Goal: Task Accomplishment & Management: Use online tool/utility

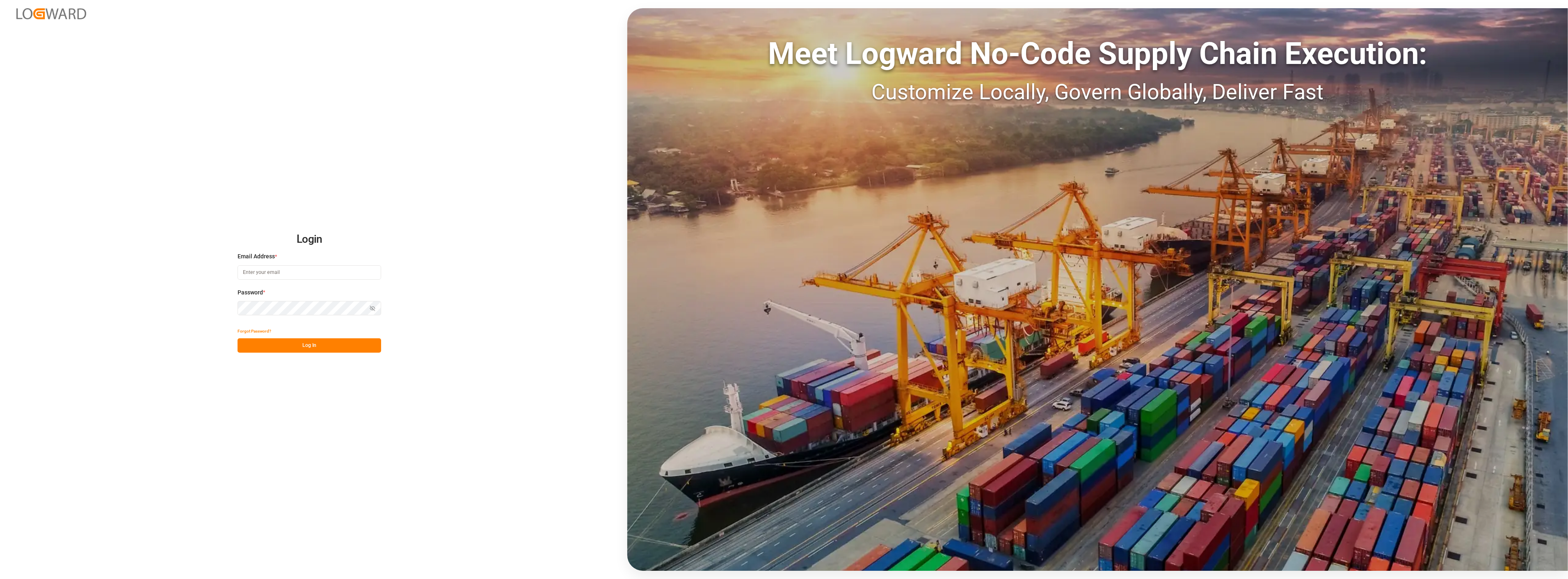
click at [285, 269] on input at bounding box center [309, 272] width 144 height 15
type input "[PERSON_NAME][EMAIL_ADDRESS][PERSON_NAME][DOMAIN_NAME]"
click at [322, 350] on button "Log In" at bounding box center [309, 345] width 144 height 15
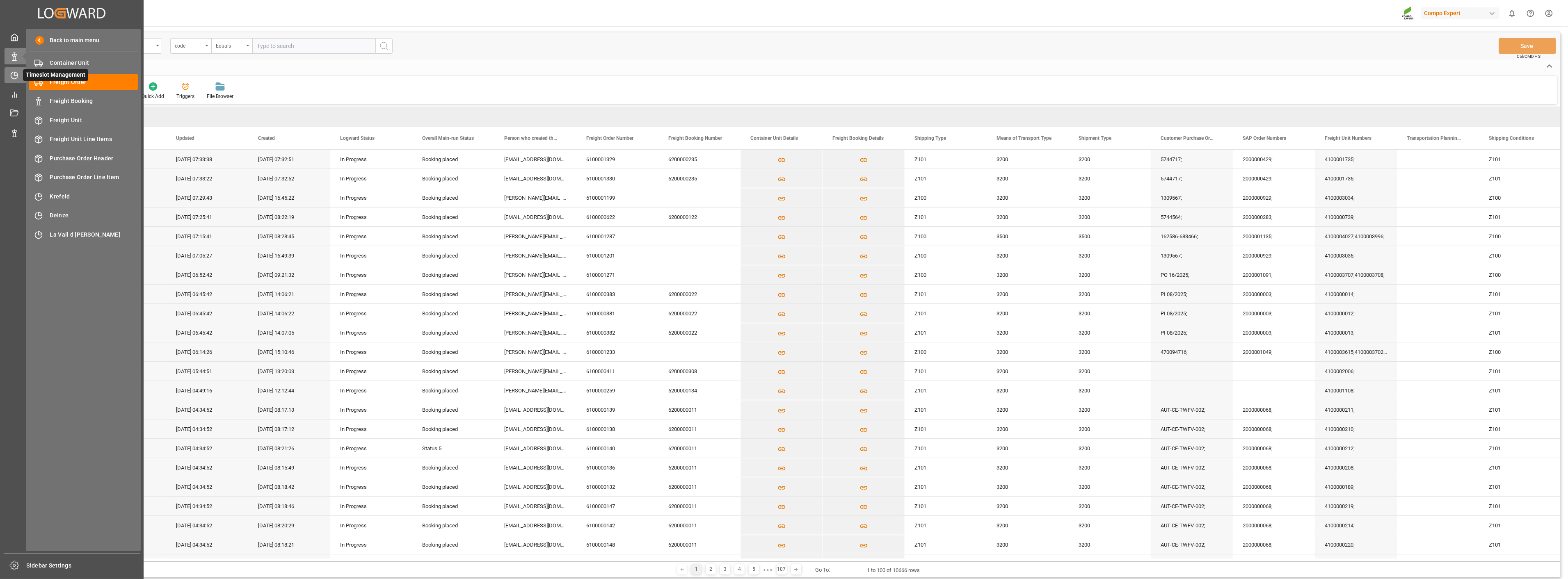
click at [10, 75] on div at bounding box center [11, 75] width 14 height 9
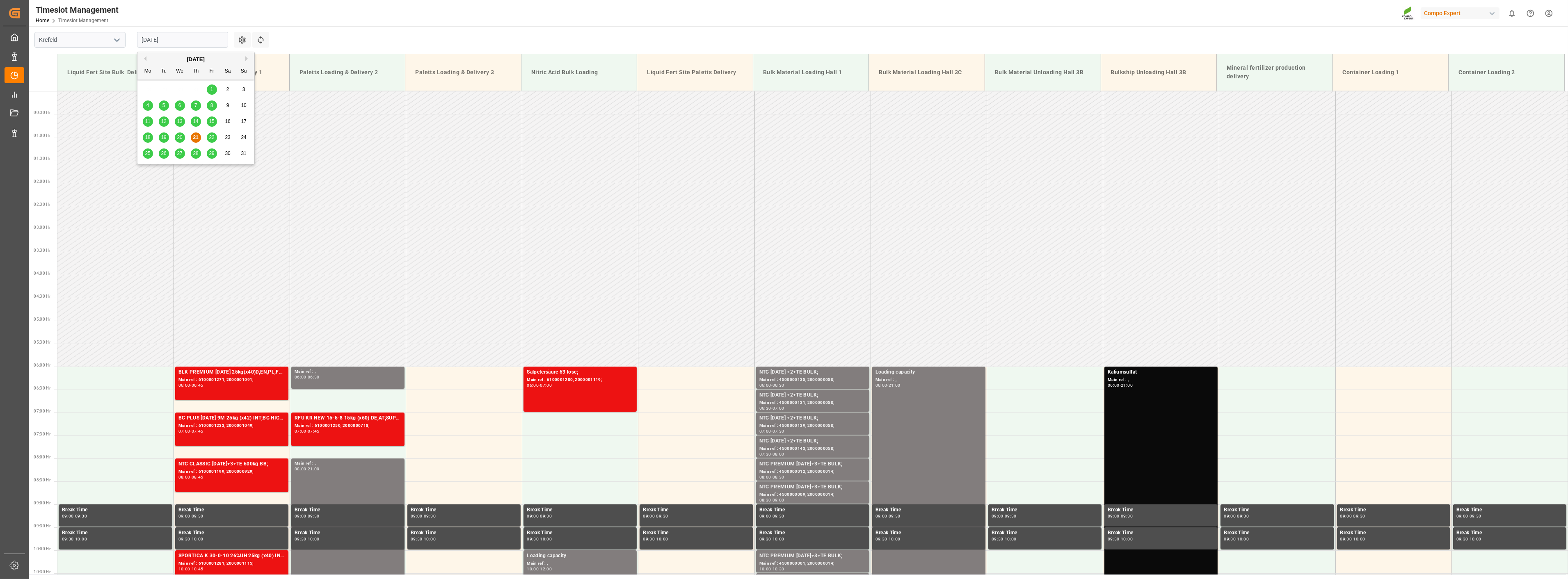
click at [187, 38] on input "[DATE]" at bounding box center [183, 40] width 91 height 16
click at [212, 137] on span "22" at bounding box center [211, 137] width 5 height 5
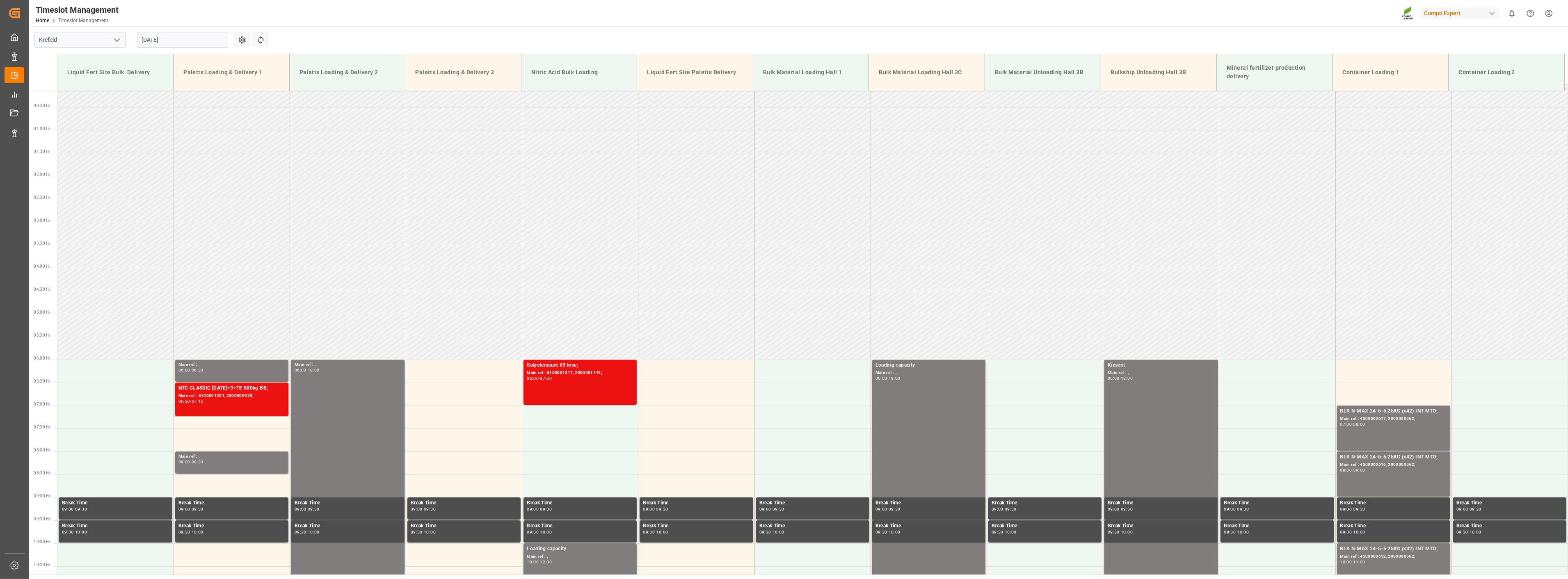
scroll to position [5, 0]
click at [161, 40] on input "[DATE]" at bounding box center [183, 40] width 91 height 16
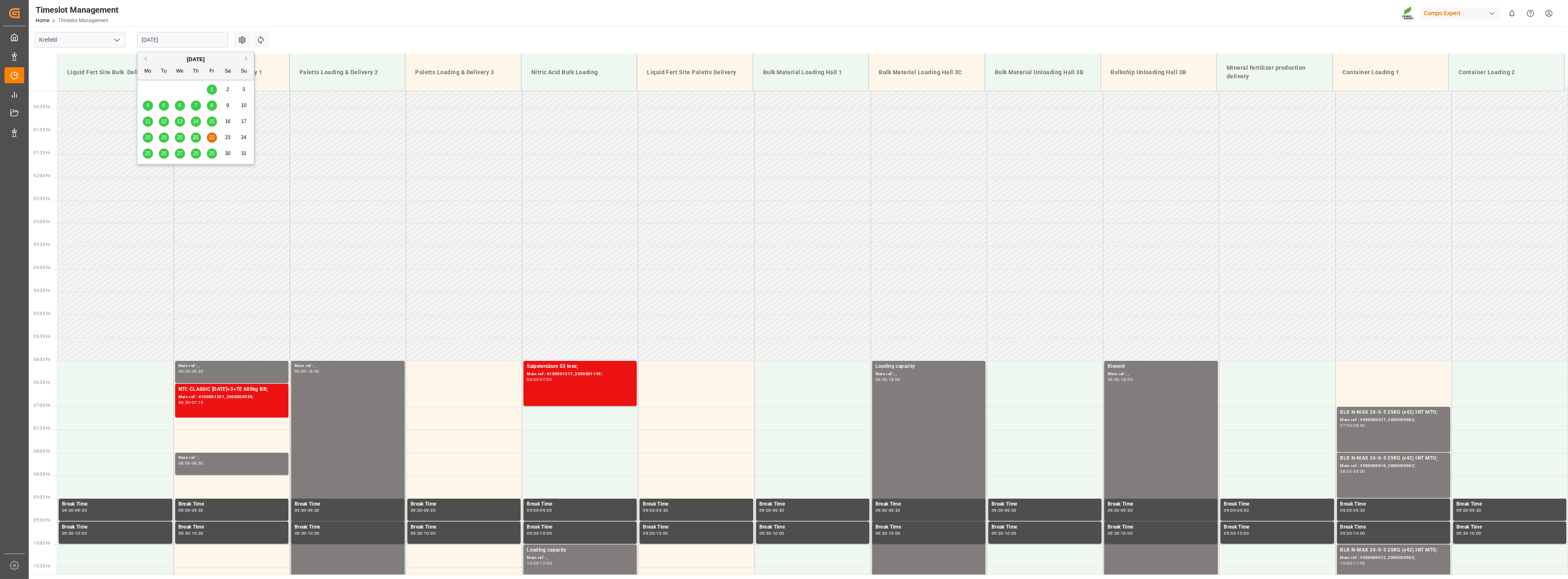
click at [149, 141] on div "18" at bounding box center [148, 137] width 10 height 10
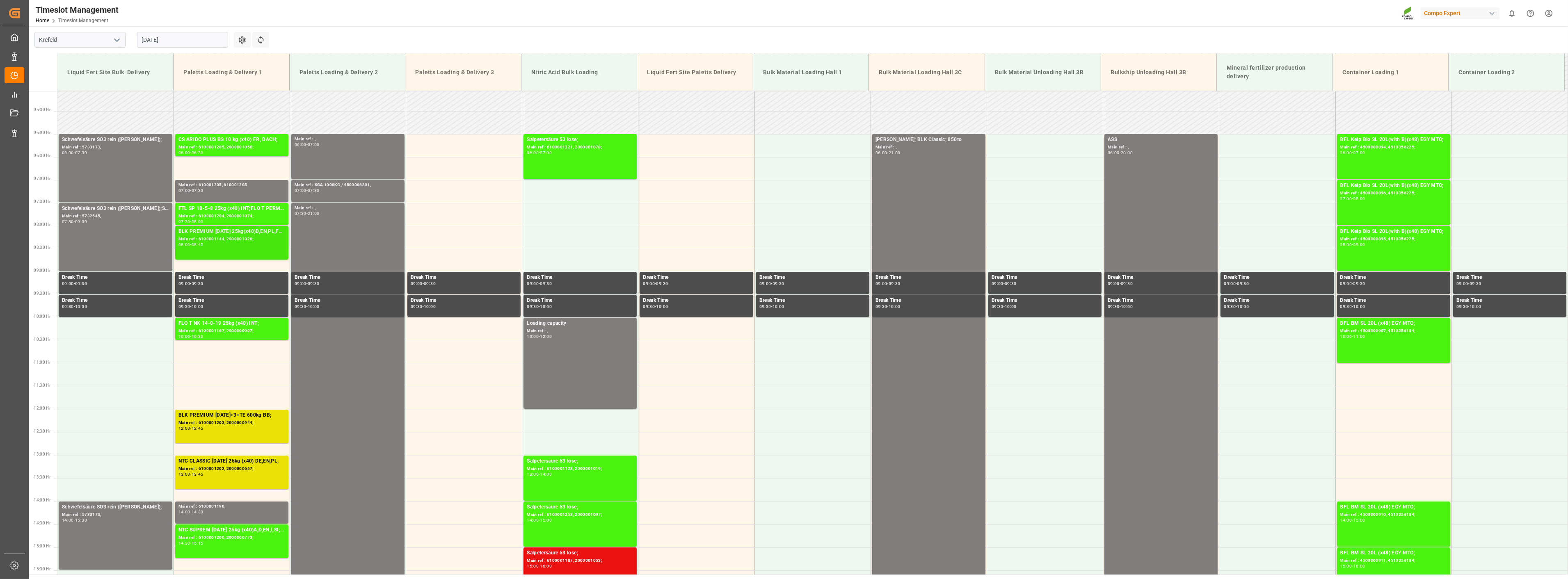
scroll to position [97, 0]
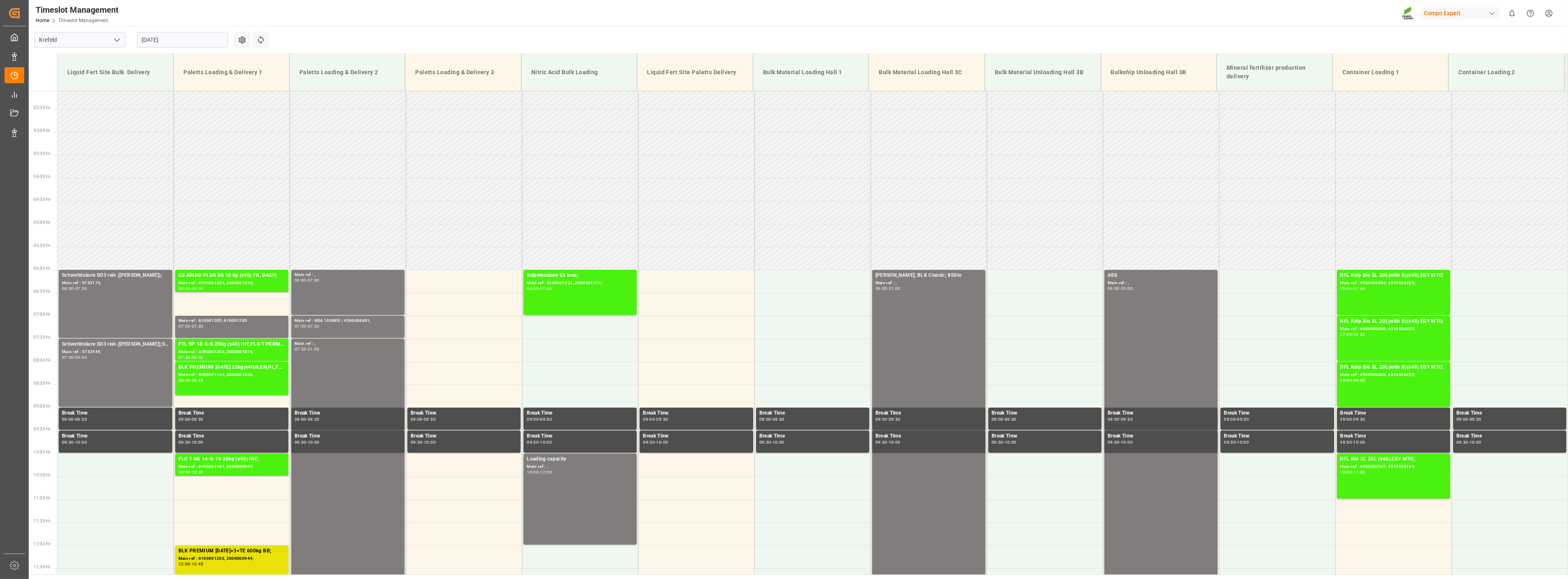
click at [187, 40] on input "[DATE]" at bounding box center [183, 40] width 91 height 16
click at [166, 138] on span "19" at bounding box center [163, 137] width 5 height 5
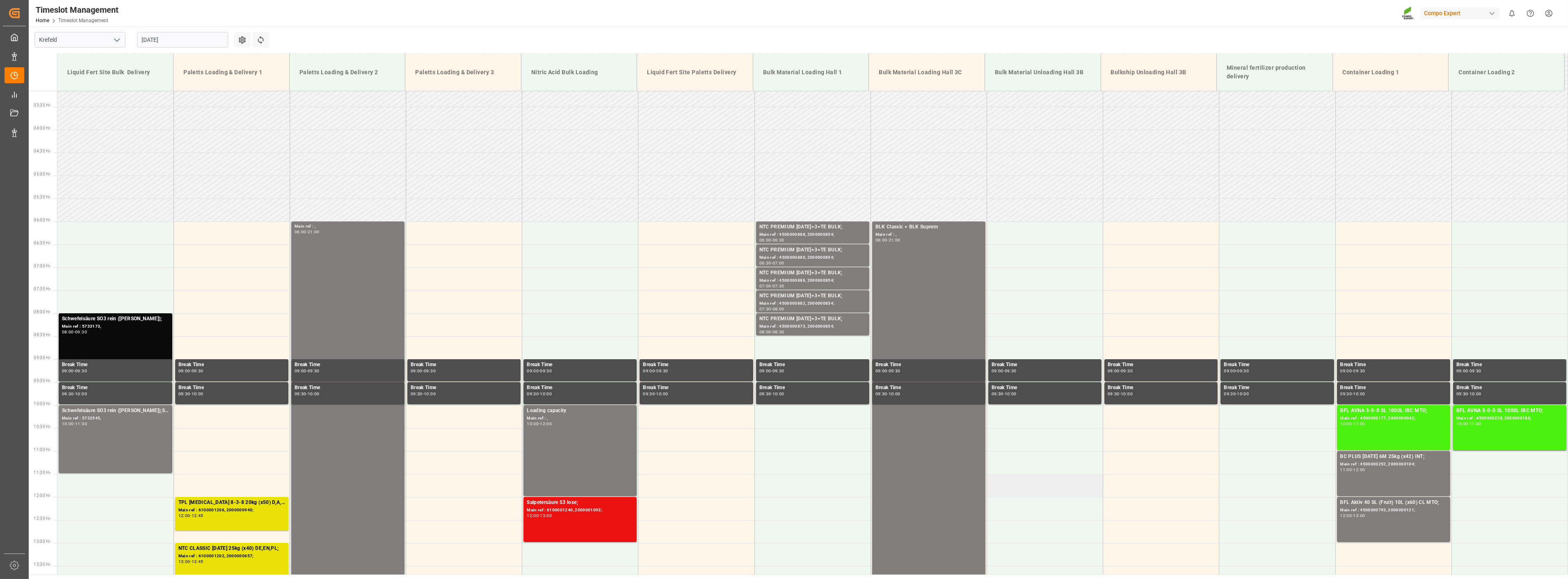
scroll to position [142, 0]
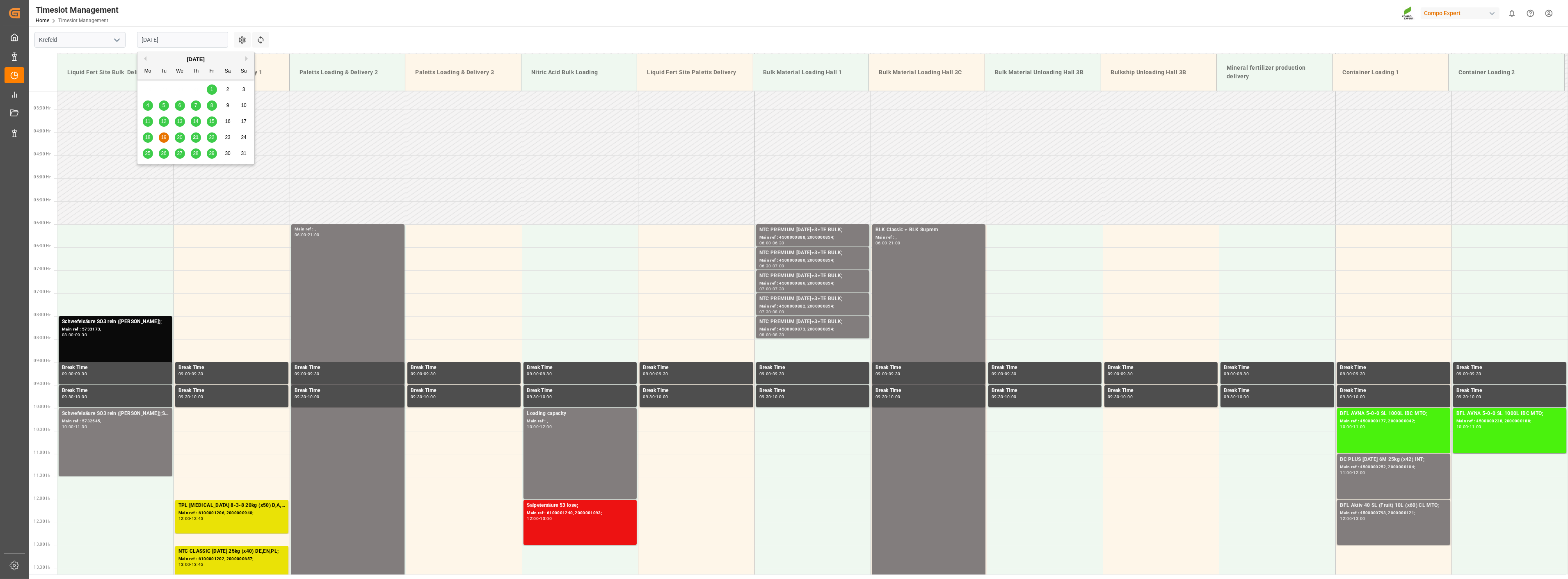
drag, startPoint x: 189, startPoint y: 43, endPoint x: 189, endPoint y: 63, distance: 20.0
click at [189, 43] on input "[DATE]" at bounding box center [183, 40] width 91 height 16
click at [181, 140] on span "20" at bounding box center [179, 137] width 5 height 5
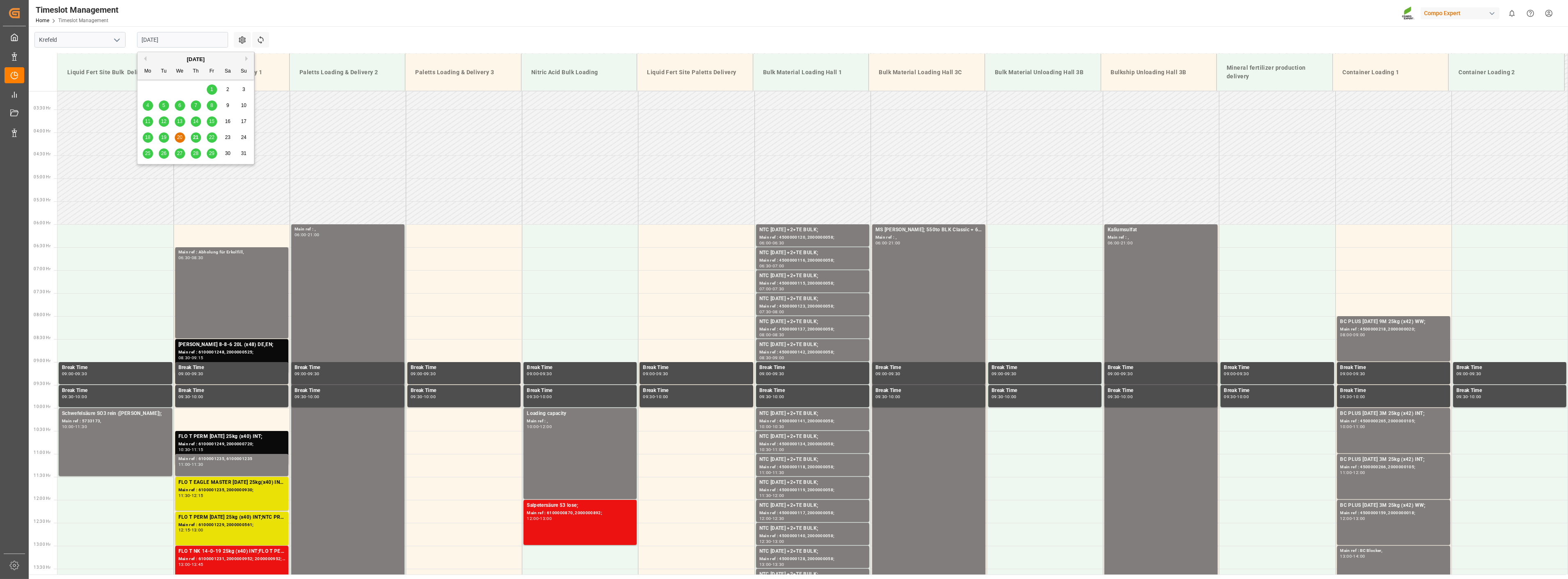
click at [182, 42] on input "[DATE]" at bounding box center [183, 40] width 91 height 16
click at [196, 136] on span "21" at bounding box center [195, 137] width 5 height 5
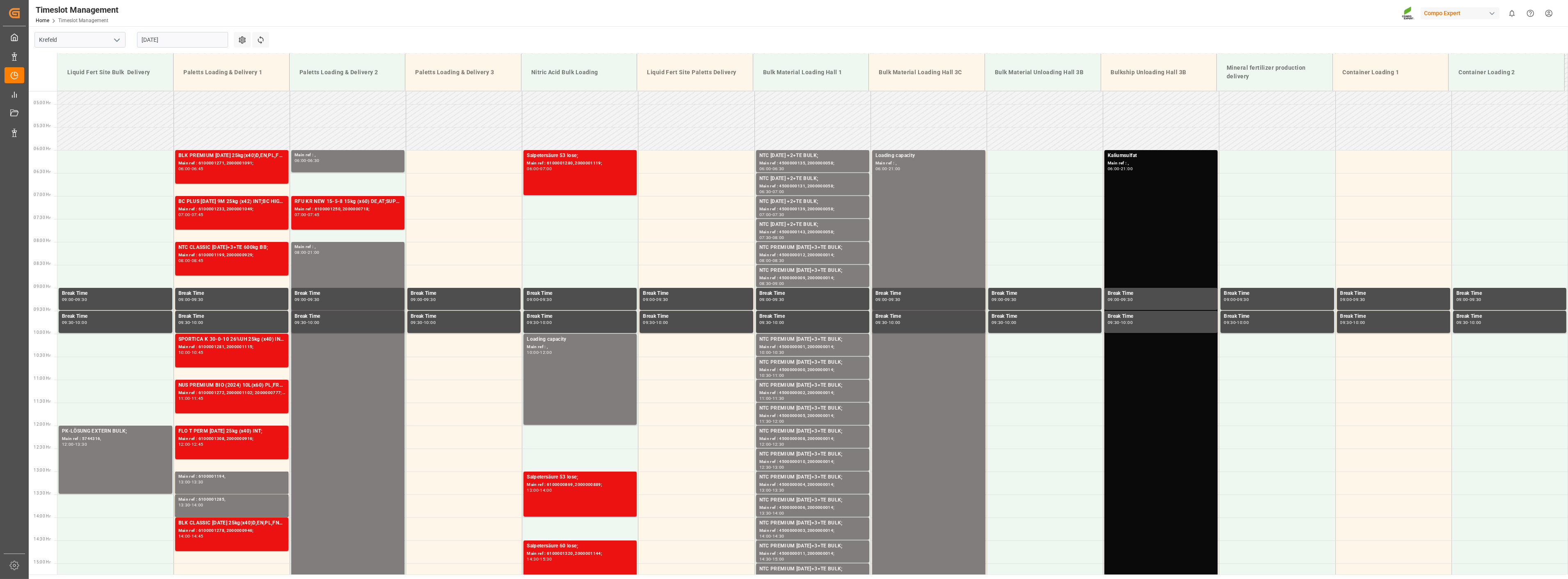
scroll to position [97, 0]
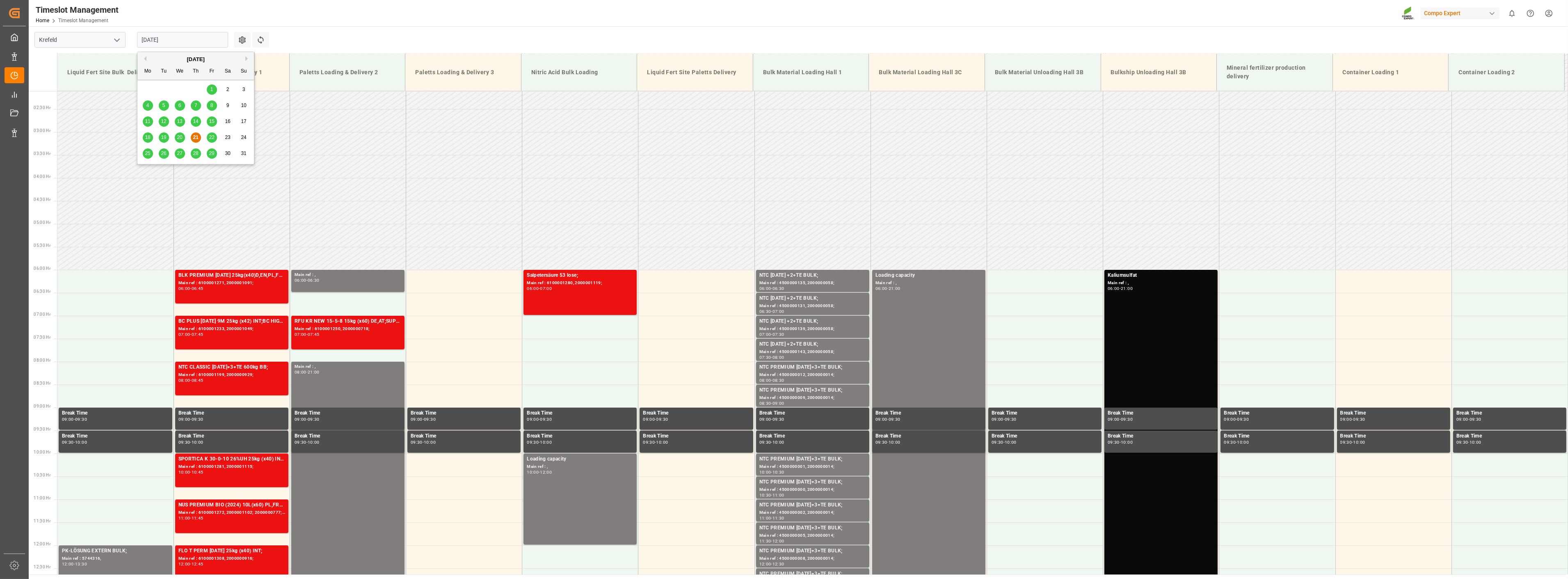
click at [197, 41] on input "[DATE]" at bounding box center [183, 40] width 91 height 16
click at [212, 138] on span "22" at bounding box center [211, 137] width 5 height 5
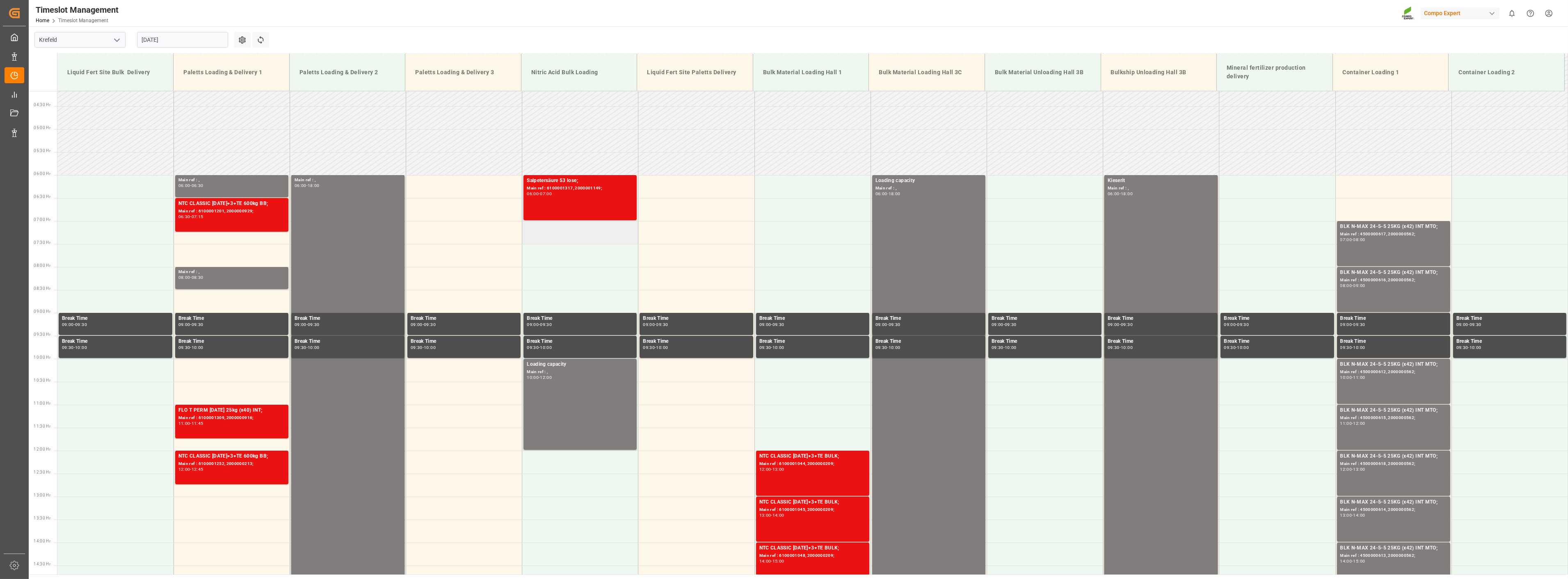
scroll to position [142, 0]
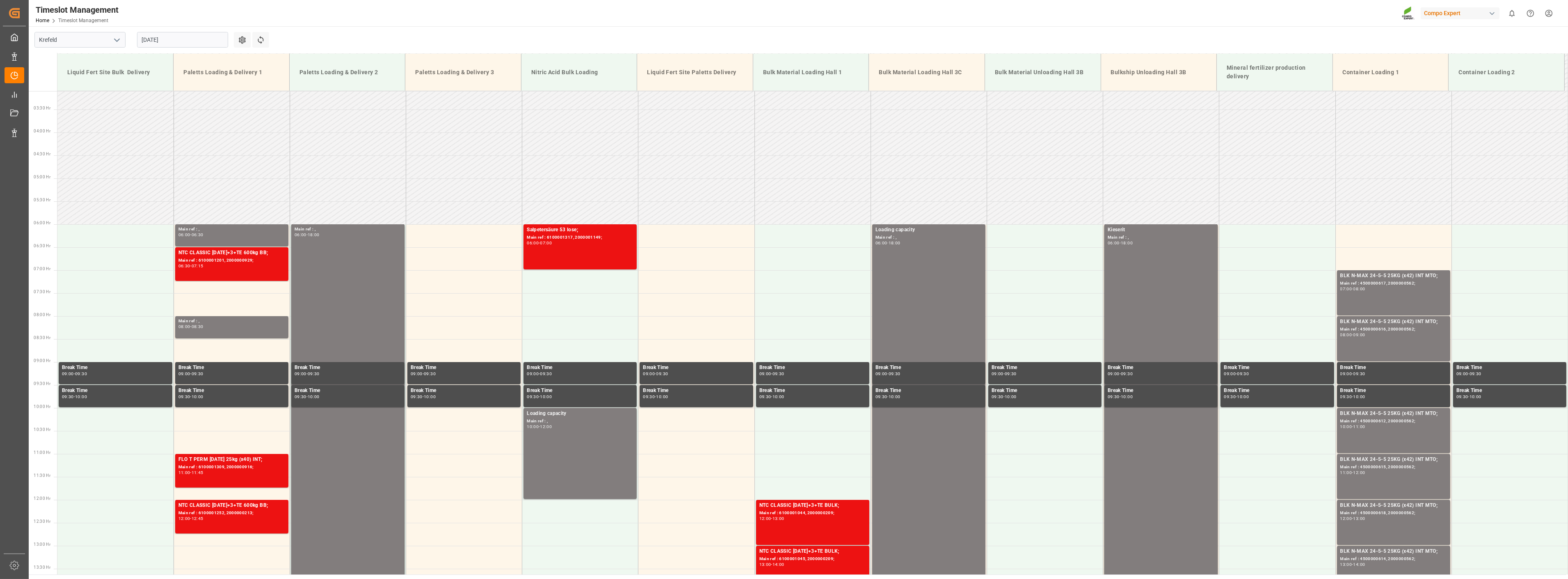
click at [182, 44] on input "[DATE]" at bounding box center [183, 40] width 91 height 16
click at [147, 139] on span "18" at bounding box center [147, 137] width 5 height 5
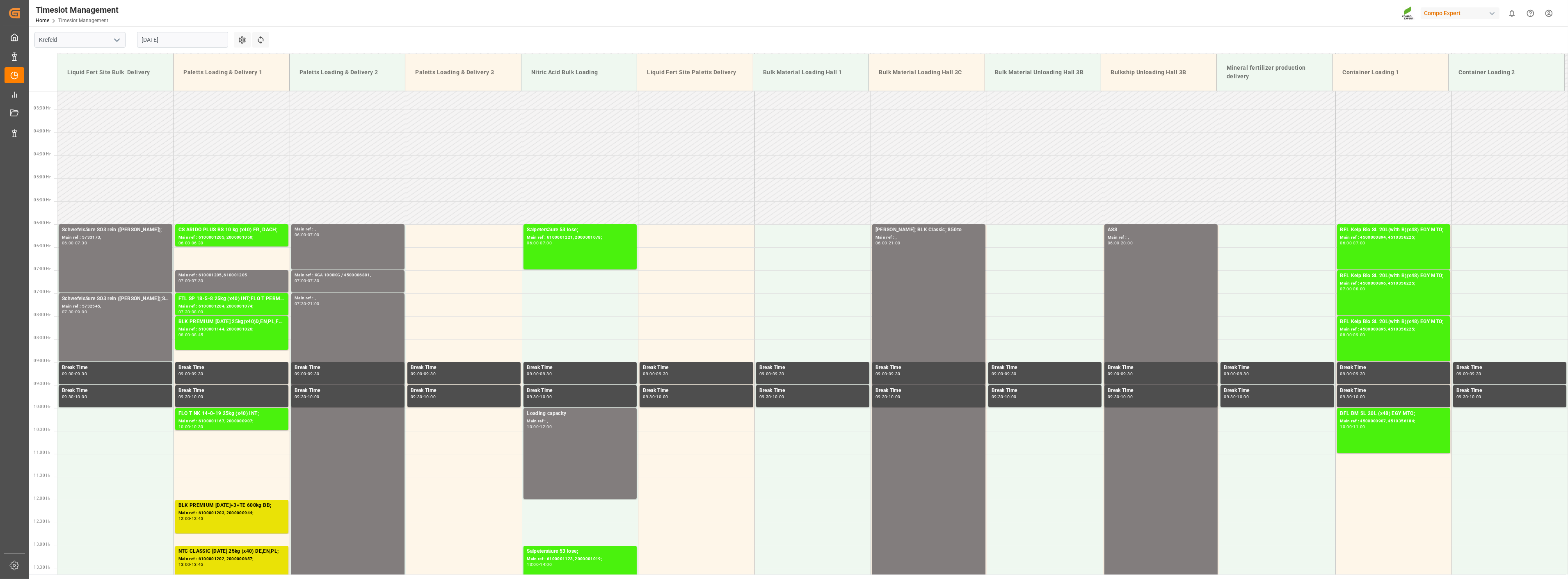
click at [193, 44] on input "[DATE]" at bounding box center [183, 40] width 91 height 16
click at [213, 122] on span "15" at bounding box center [211, 121] width 5 height 5
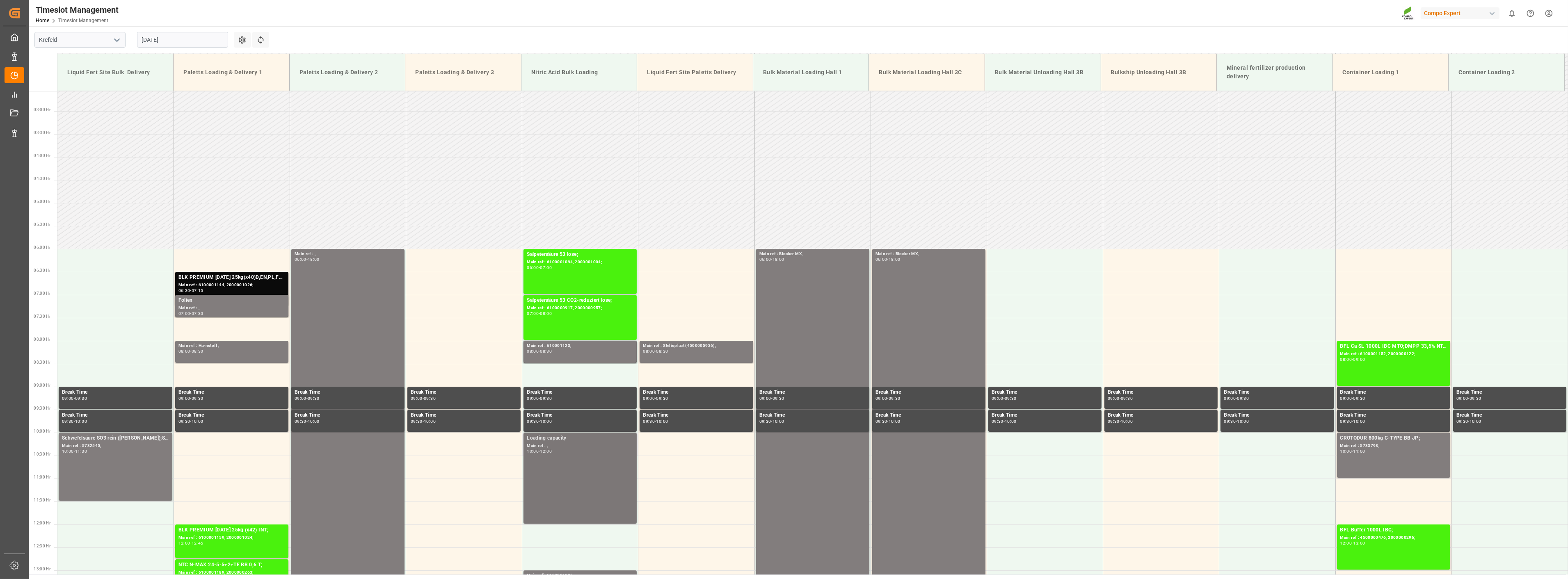
scroll to position [97, 0]
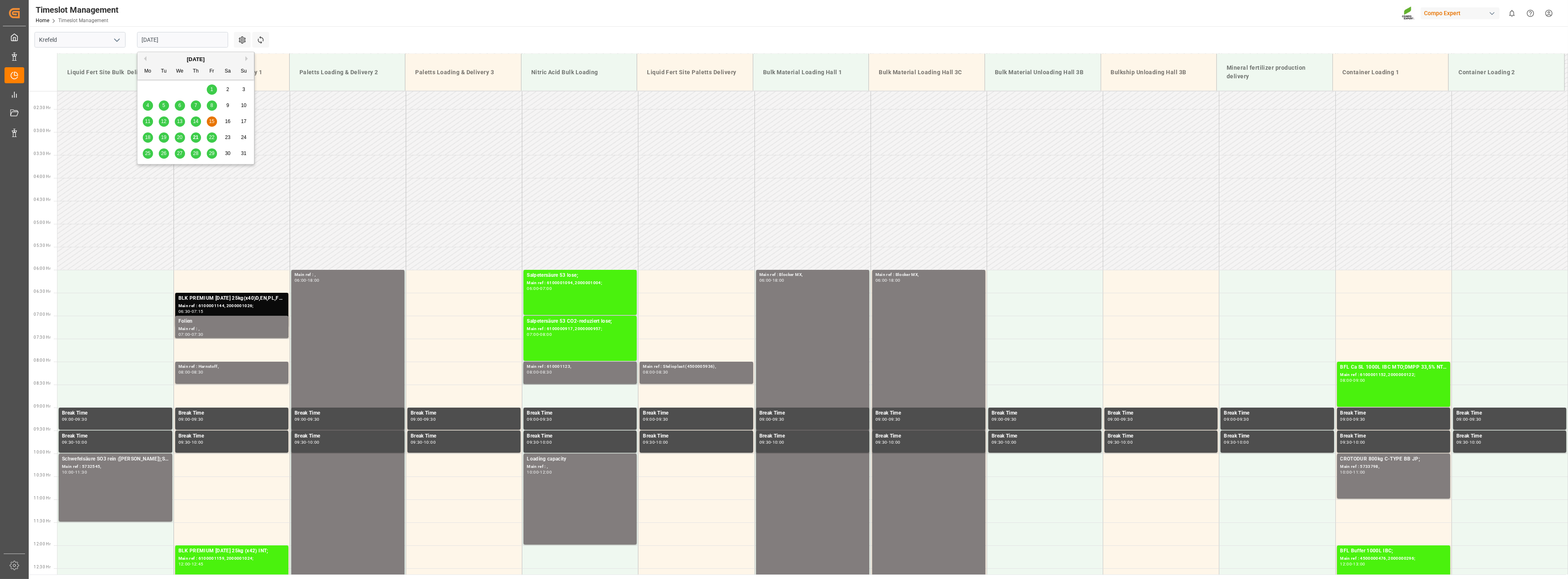
click at [183, 38] on input "[DATE]" at bounding box center [183, 40] width 91 height 16
click at [195, 120] on span "14" at bounding box center [195, 121] width 5 height 5
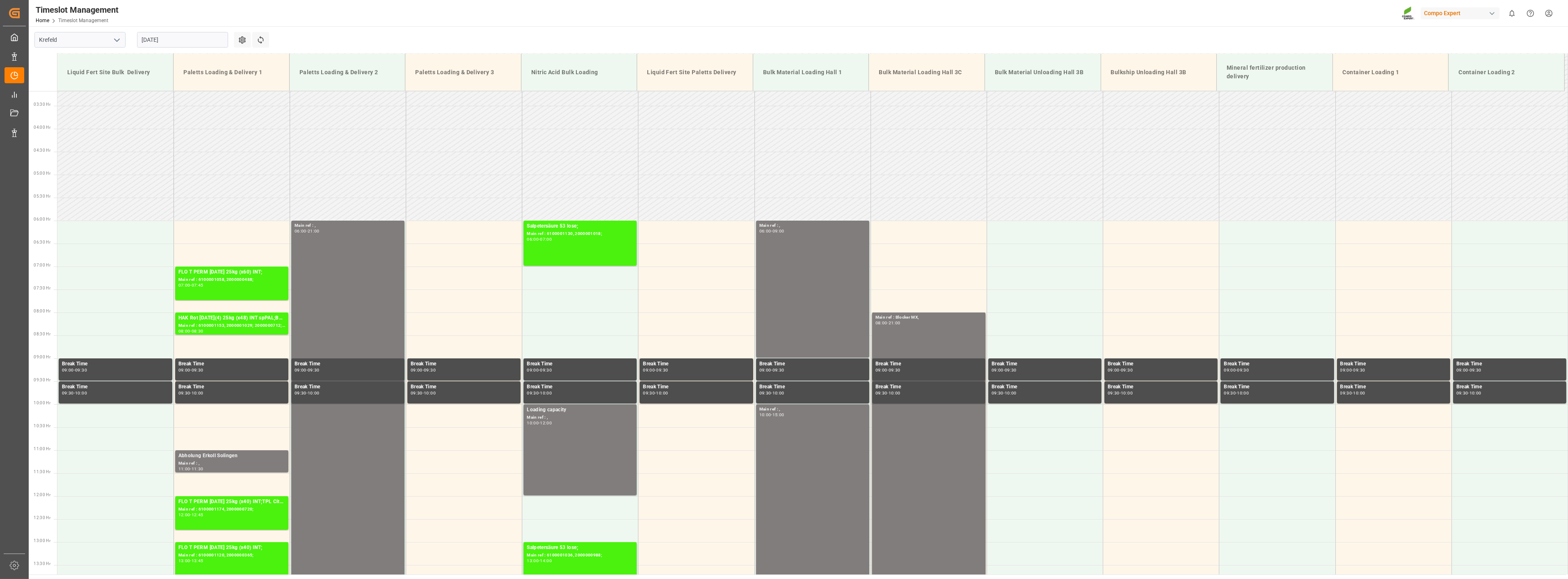
scroll to position [142, 0]
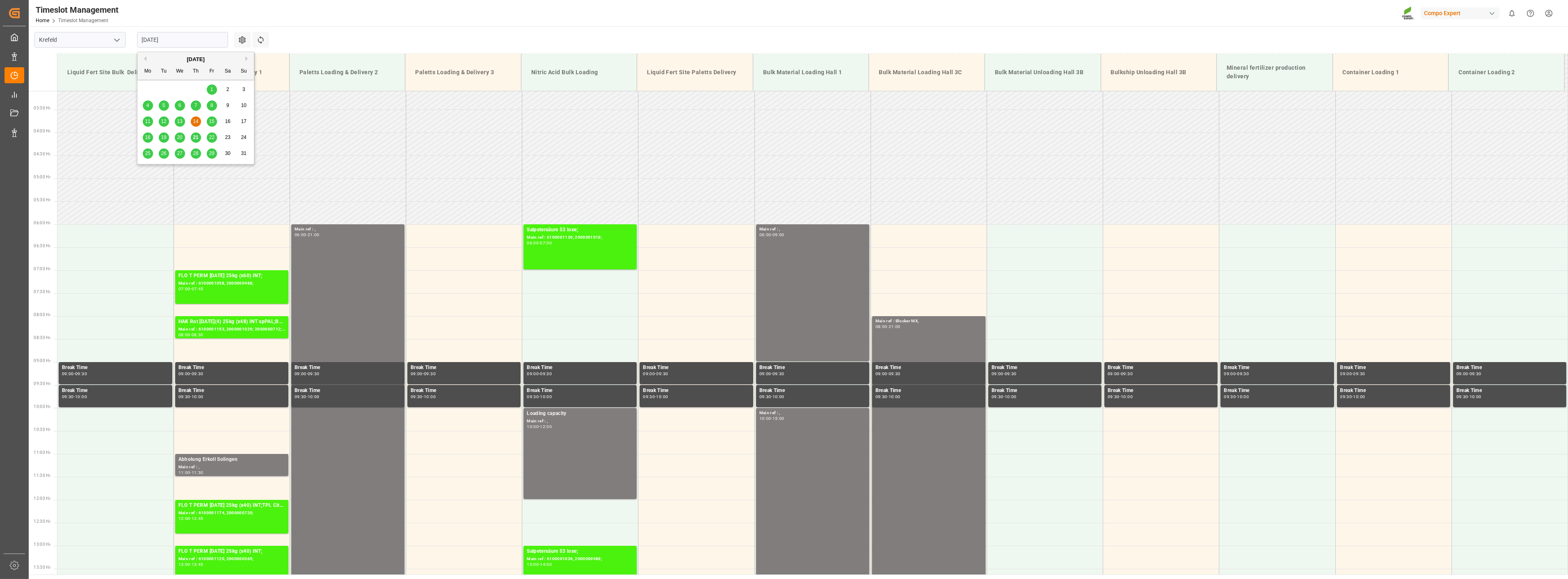
click at [186, 36] on input "[DATE]" at bounding box center [183, 40] width 91 height 16
click at [179, 123] on span "13" at bounding box center [179, 121] width 5 height 5
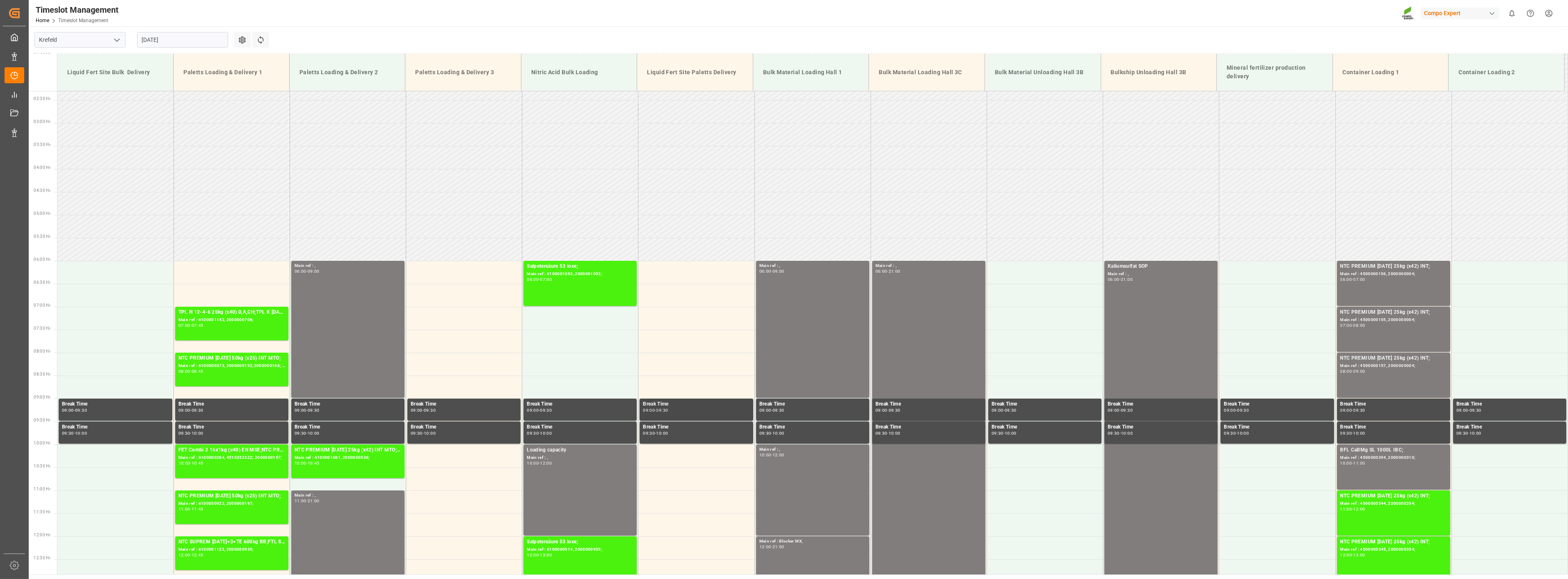
scroll to position [97, 0]
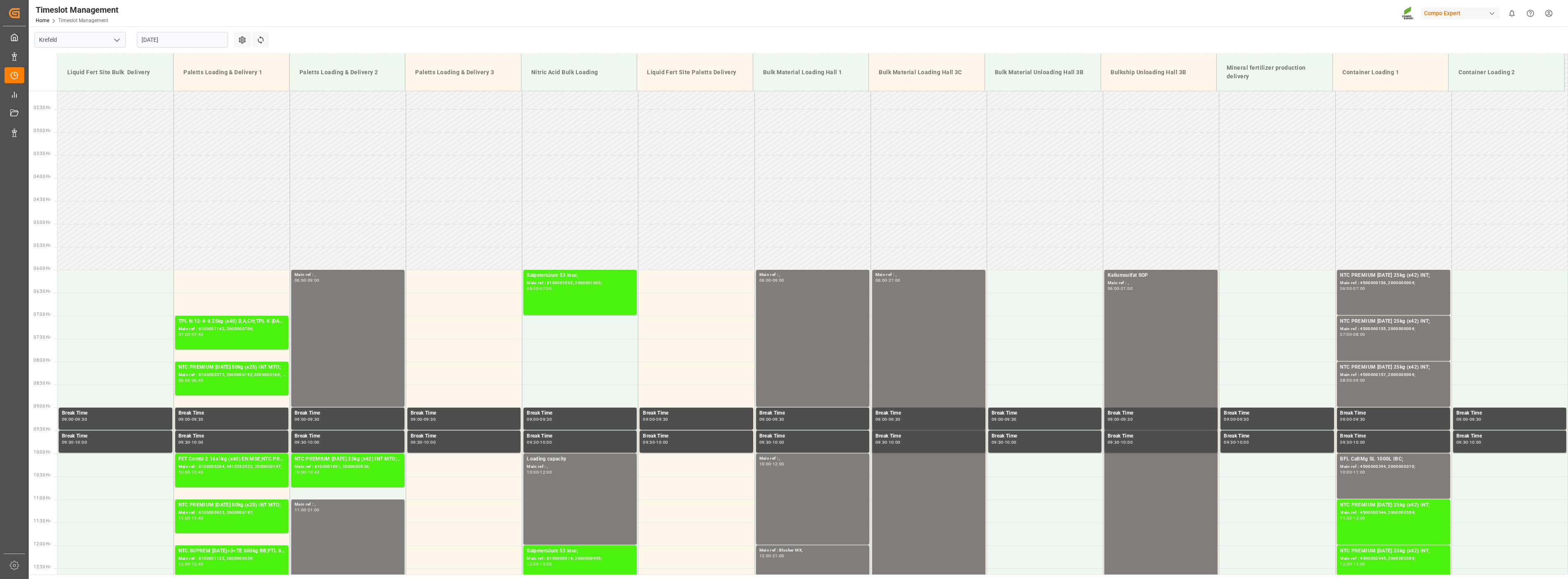
click at [182, 40] on input "[DATE]" at bounding box center [183, 40] width 91 height 16
click at [148, 139] on span "18" at bounding box center [147, 137] width 5 height 5
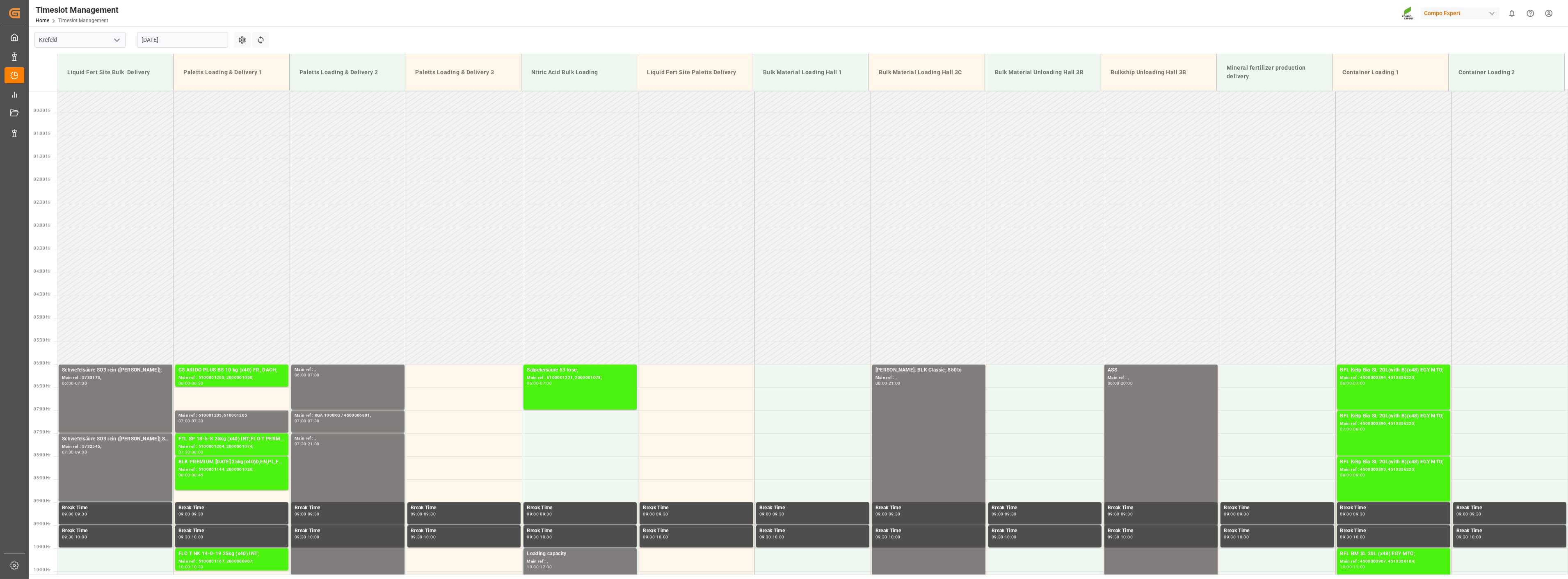
scroll to position [0, 0]
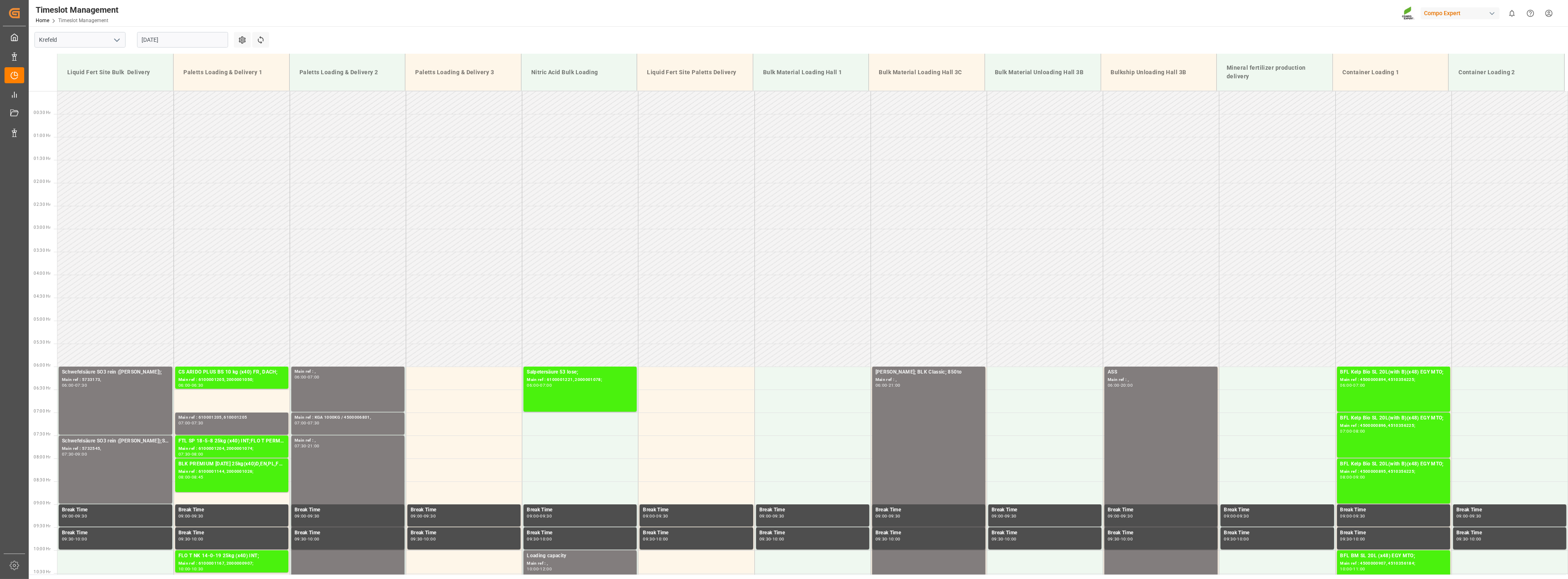
click at [175, 47] on input "[DATE]" at bounding box center [183, 40] width 91 height 16
click at [162, 136] on span "19" at bounding box center [163, 137] width 5 height 5
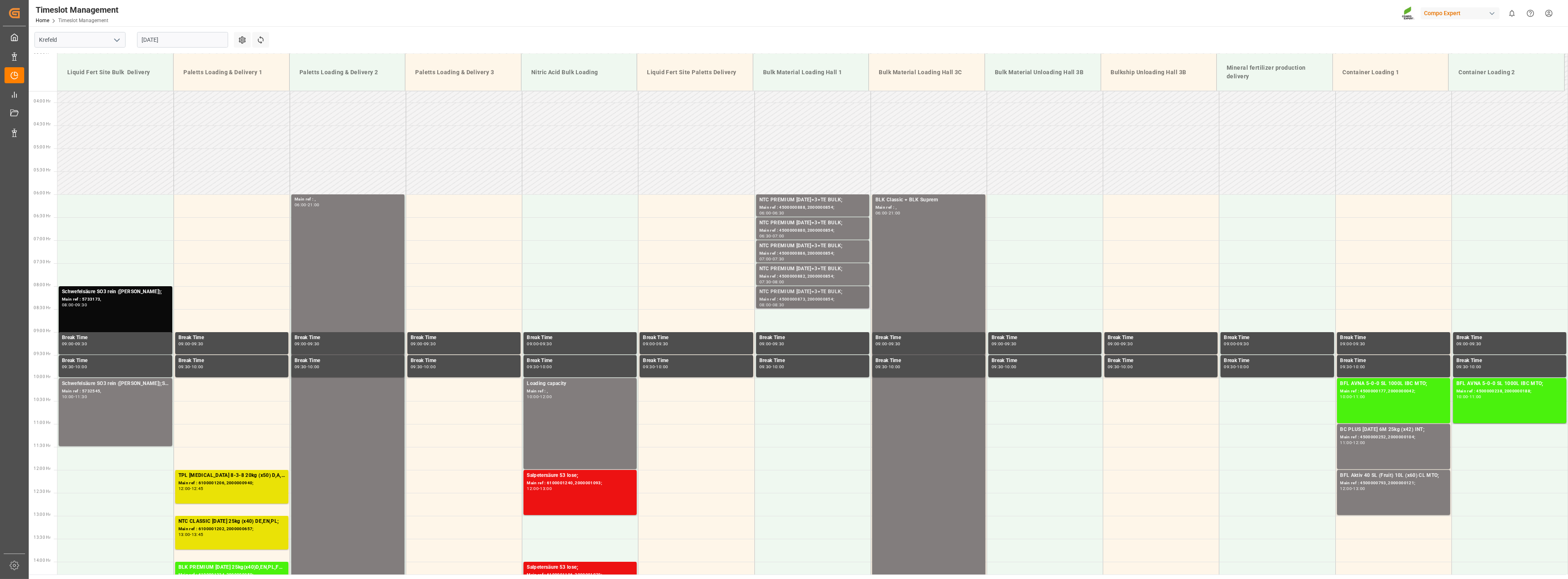
scroll to position [142, 0]
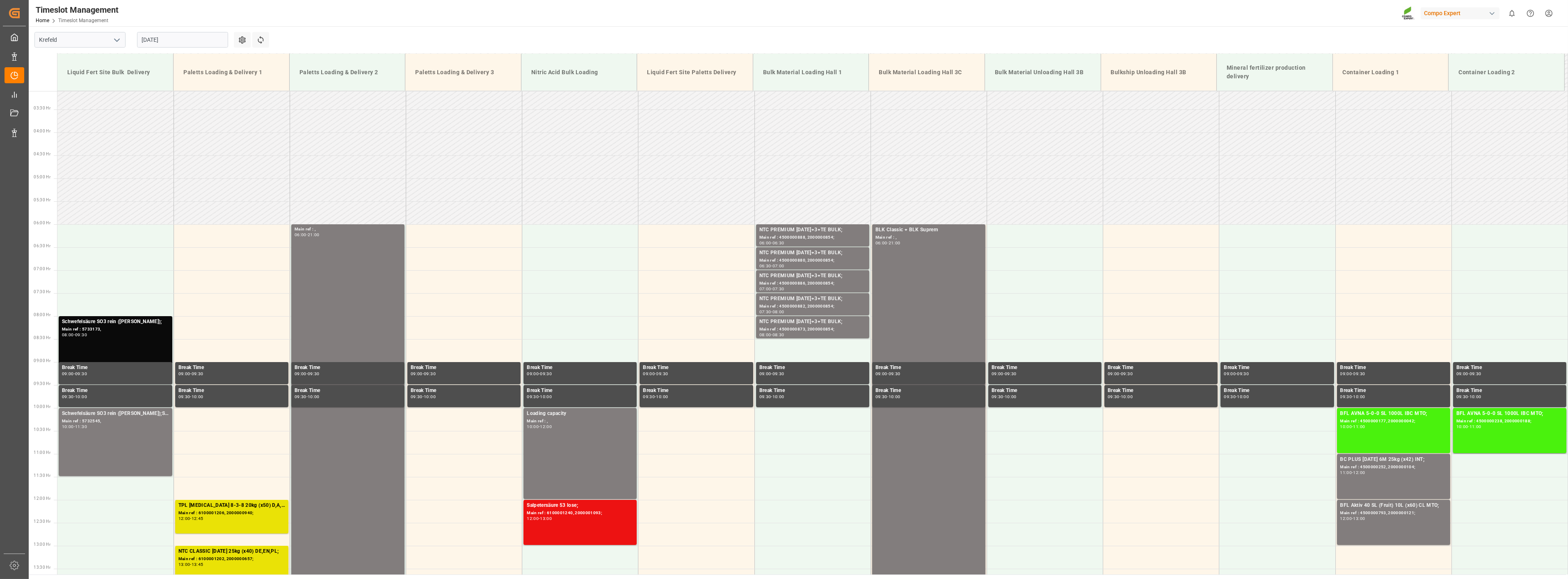
click at [177, 42] on input "[DATE]" at bounding box center [183, 40] width 91 height 16
click at [177, 137] on span "20" at bounding box center [179, 137] width 5 height 5
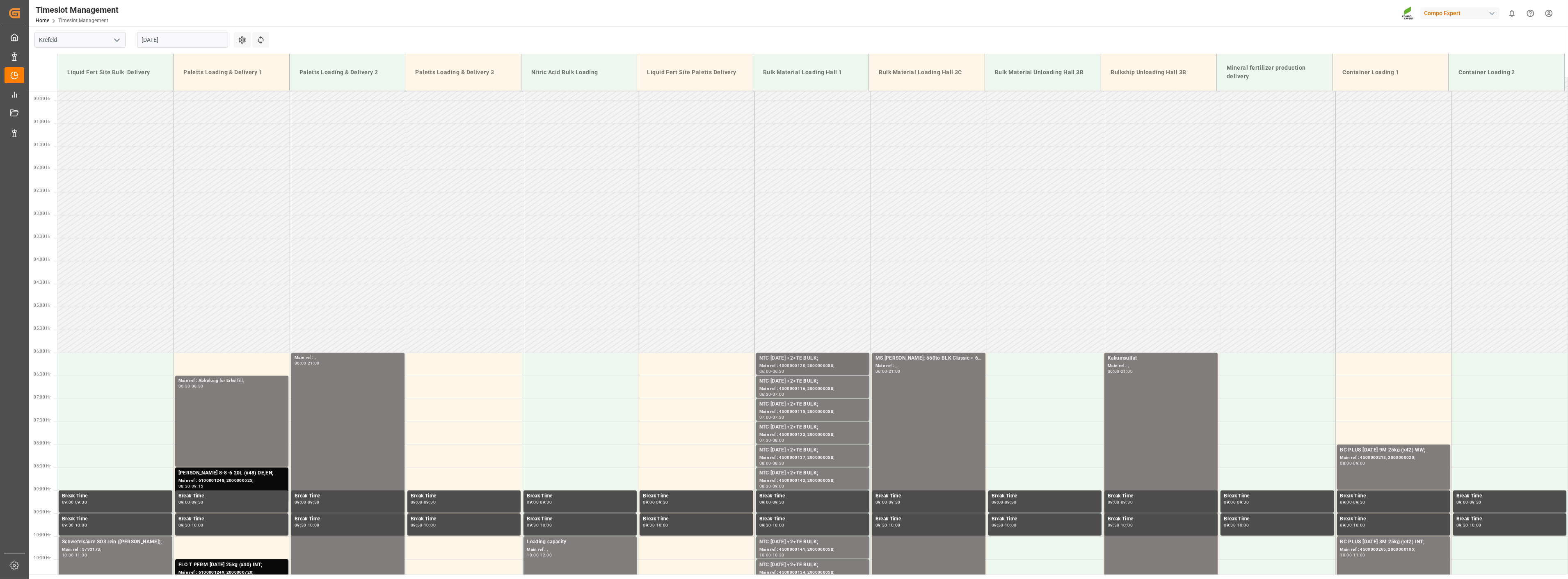
scroll to position [0, 0]
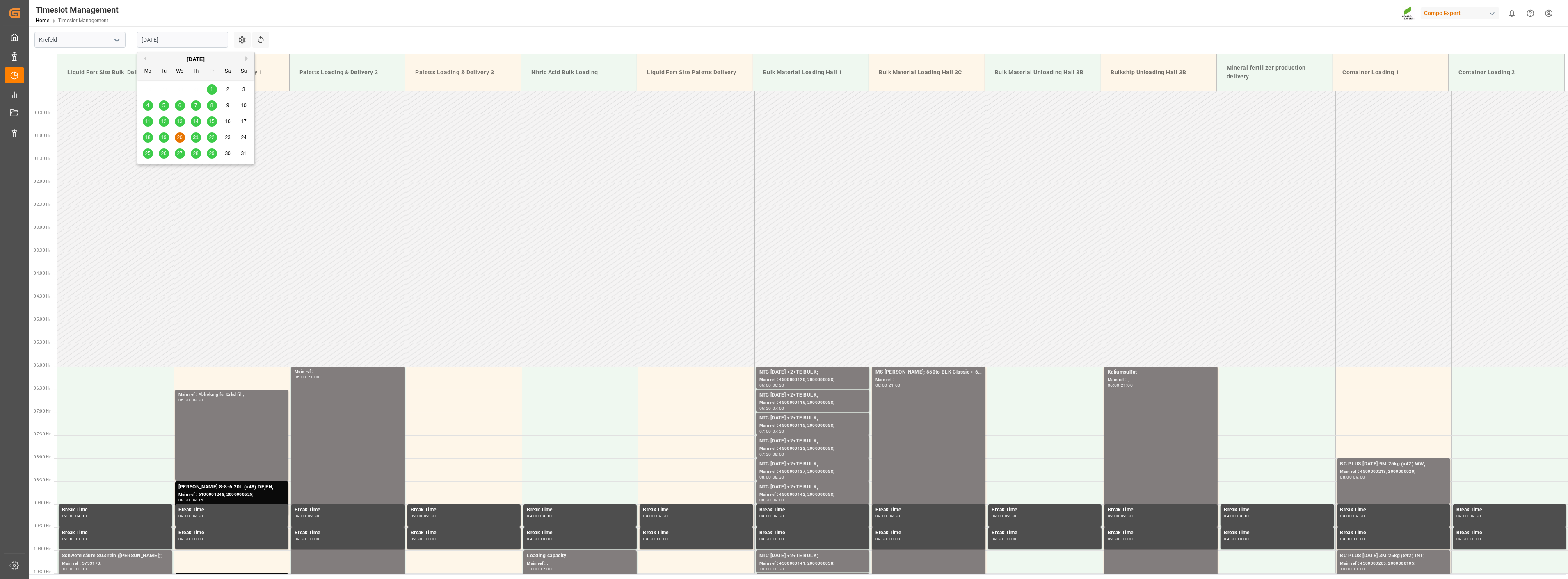
click at [183, 39] on input "[DATE]" at bounding box center [183, 40] width 91 height 16
click at [198, 137] on span "21" at bounding box center [195, 137] width 5 height 5
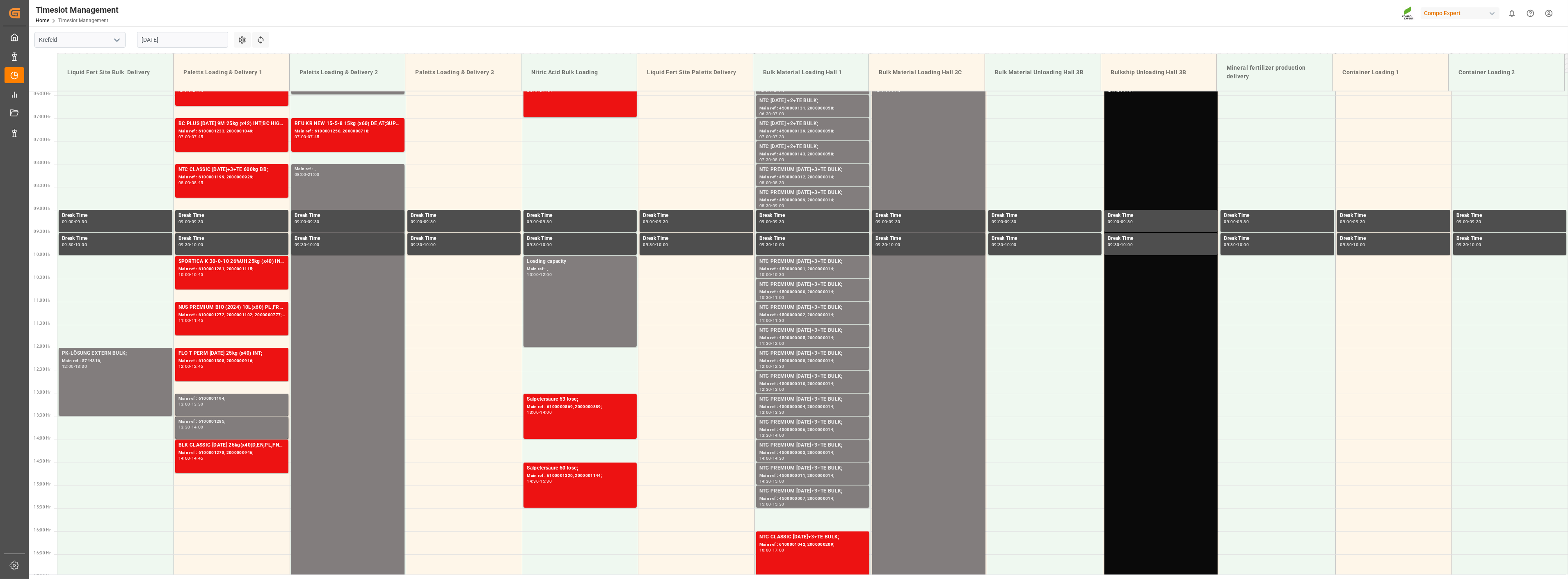
scroll to position [325, 0]
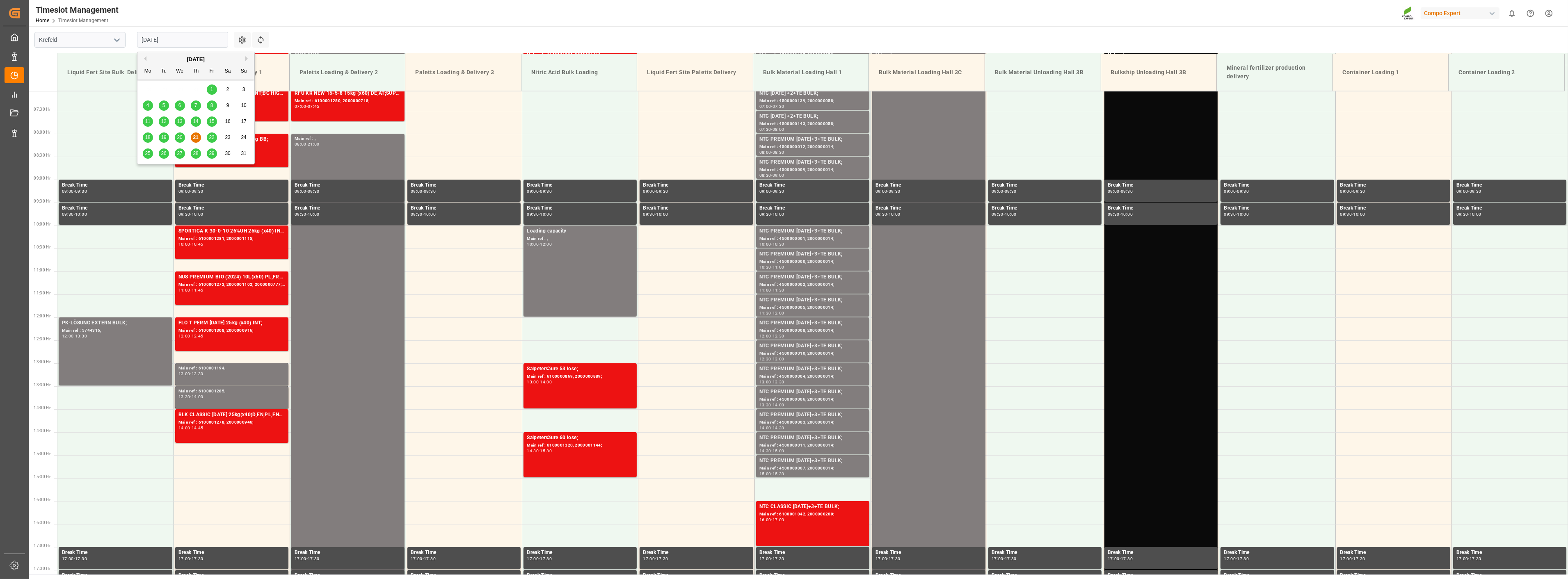
click at [184, 44] on input "[DATE]" at bounding box center [183, 40] width 91 height 16
click at [212, 141] on div "22" at bounding box center [212, 137] width 10 height 10
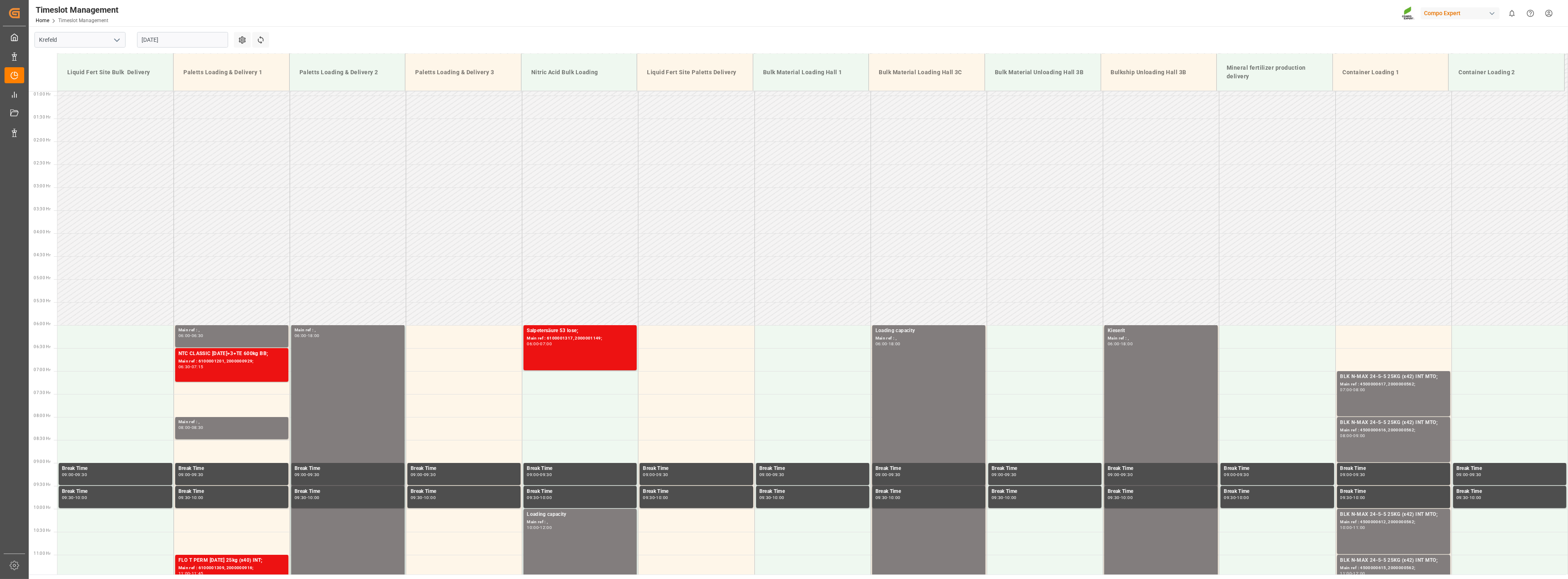
scroll to position [31, 0]
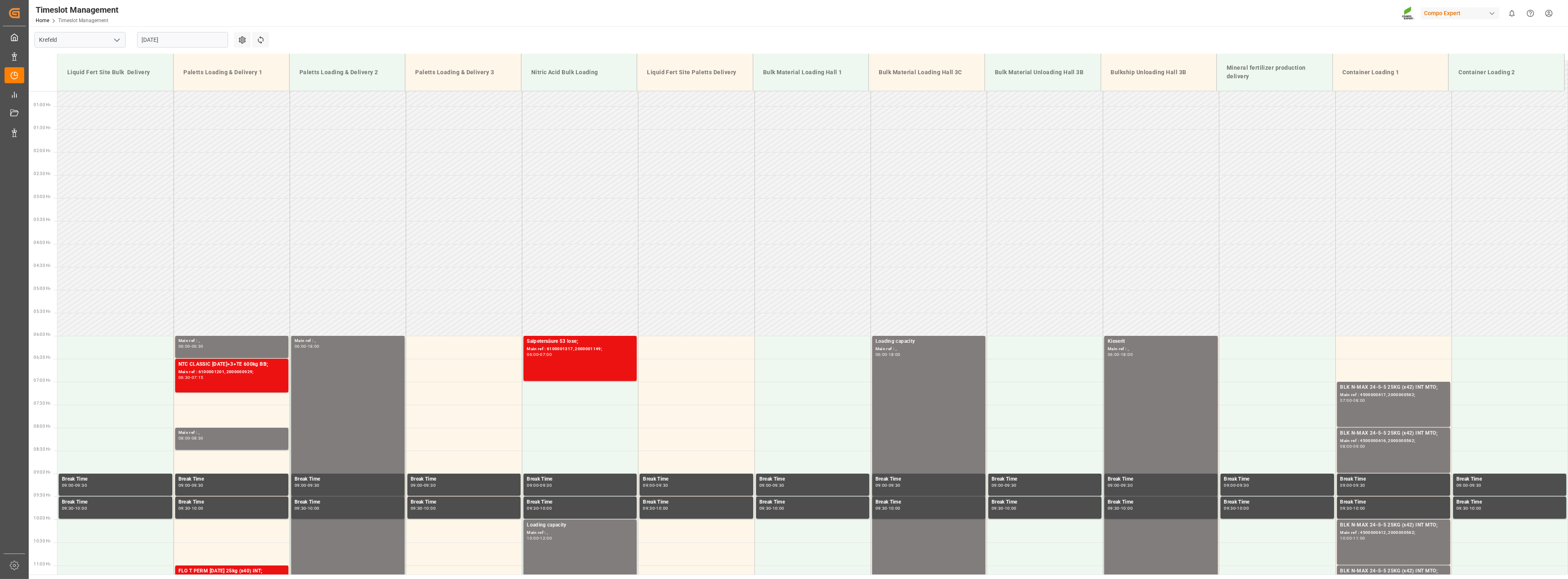
click at [200, 38] on input "[DATE]" at bounding box center [183, 40] width 91 height 16
click at [147, 156] on div "25" at bounding box center [148, 154] width 10 height 10
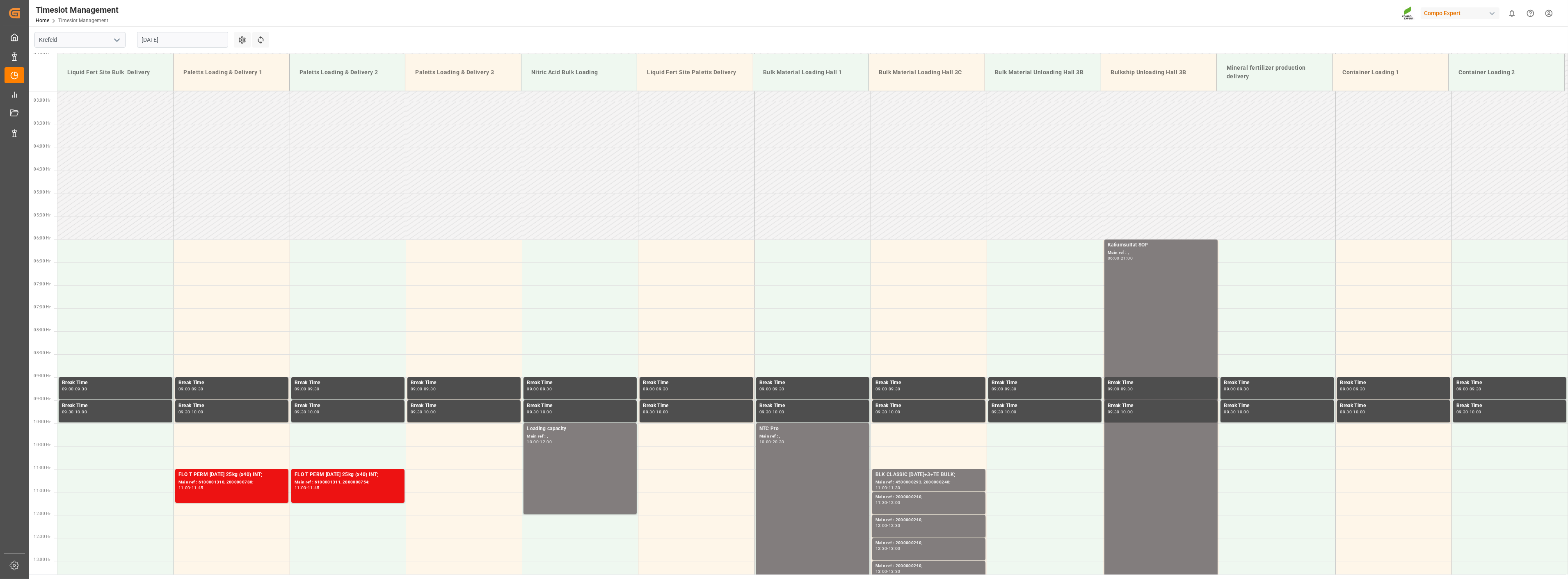
scroll to position [97, 0]
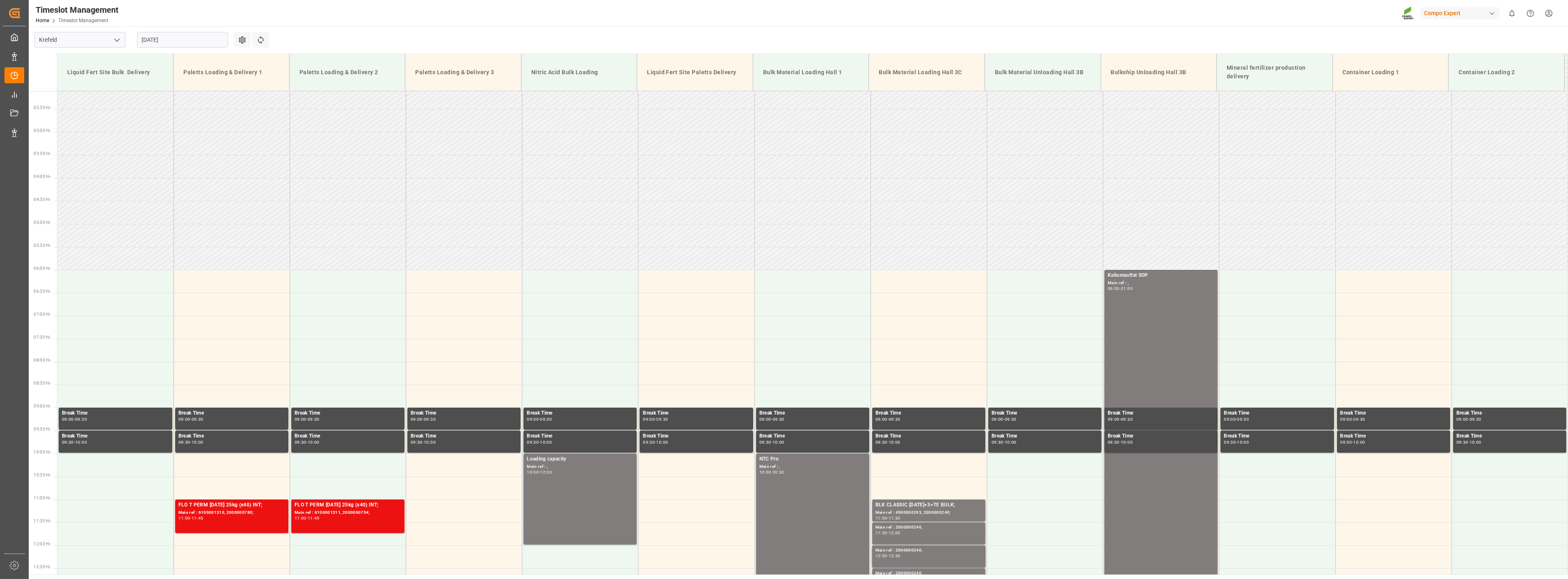
click at [198, 35] on input "[DATE]" at bounding box center [183, 40] width 91 height 16
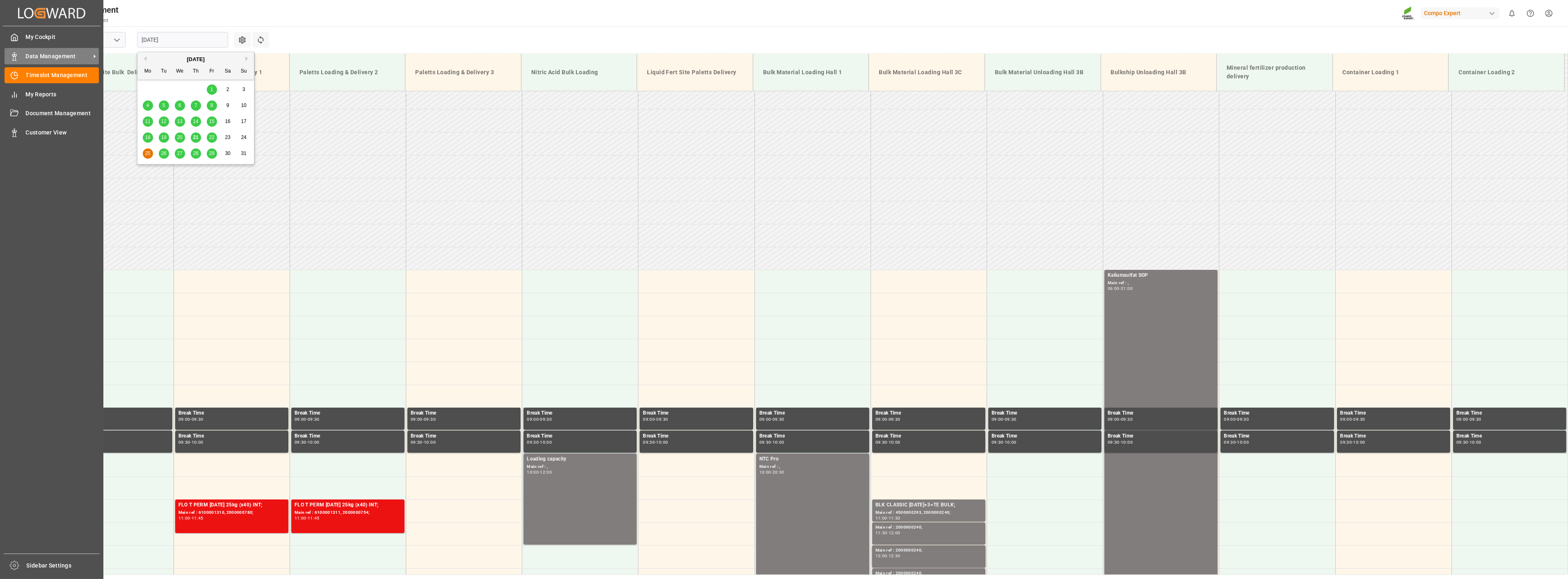
click at [51, 56] on span "Data Management" at bounding box center [58, 57] width 65 height 9
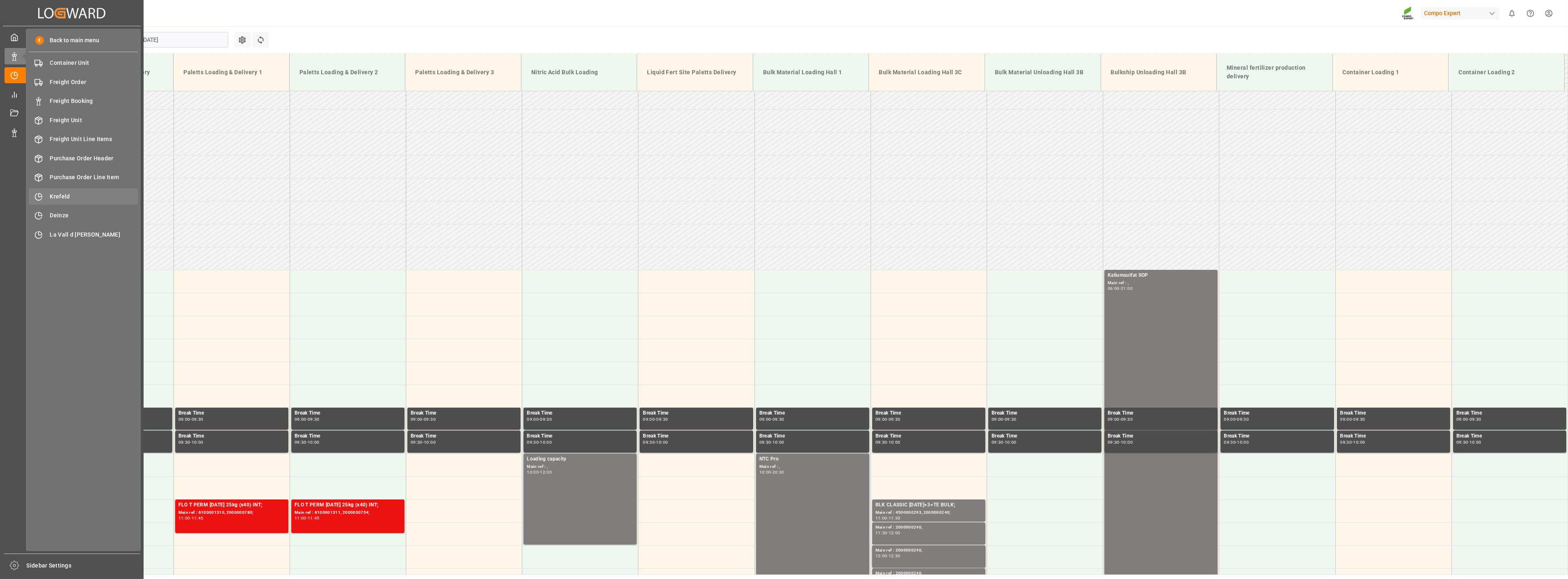
click at [67, 195] on span "Krefeld" at bounding box center [94, 196] width 88 height 9
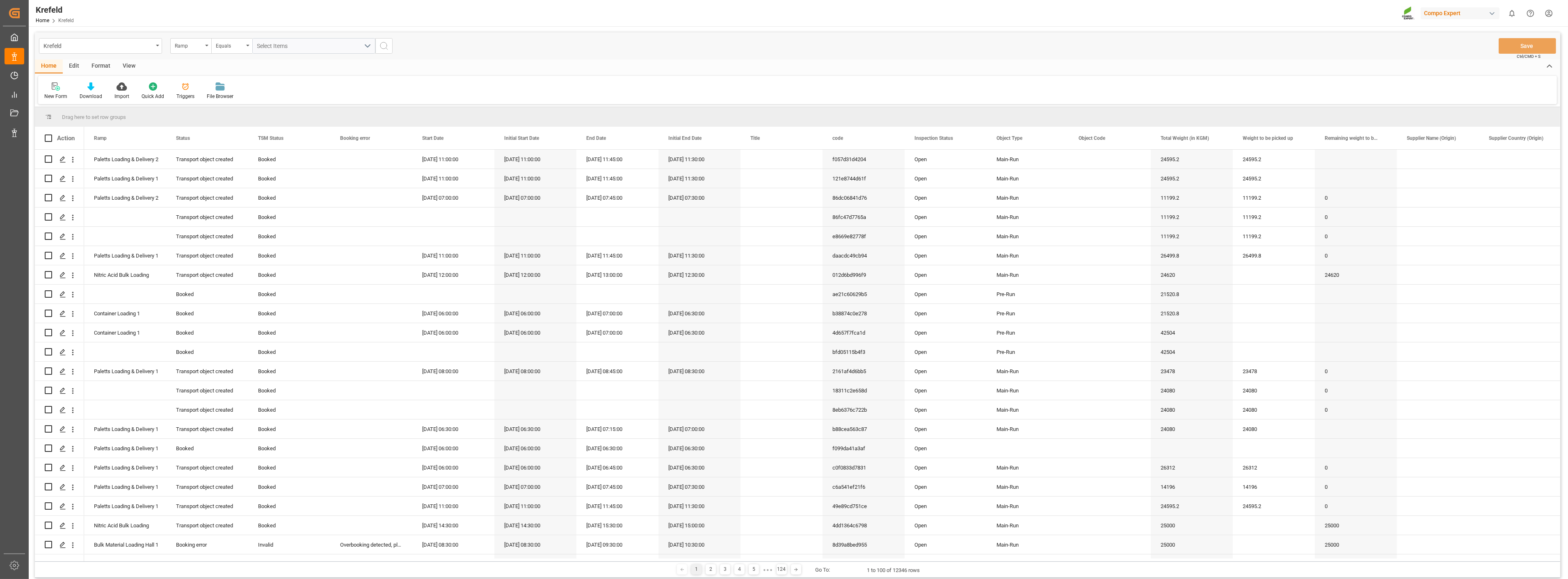
click at [129, 64] on div "View" at bounding box center [128, 66] width 25 height 14
click at [103, 67] on div "Format" at bounding box center [100, 66] width 31 height 14
click at [60, 87] on icon at bounding box center [56, 86] width 7 height 8
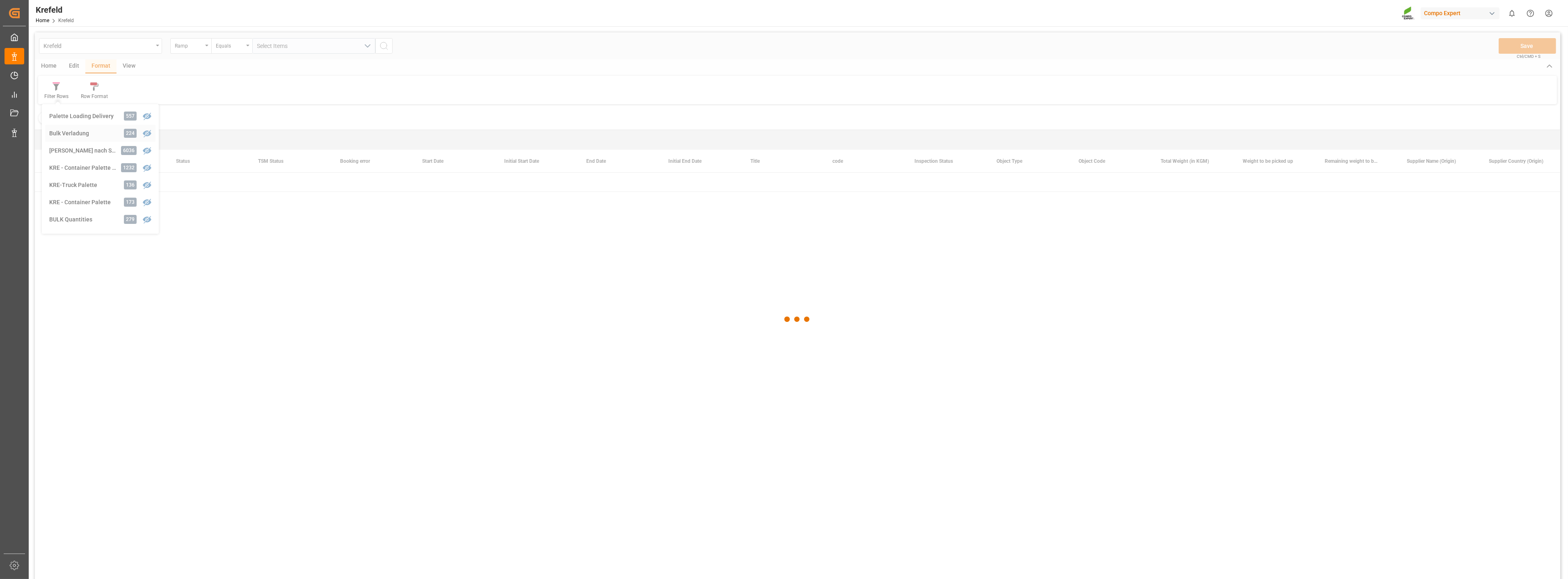
click at [68, 133] on div "Krefeld Ramp Equals Select Items Save Ctrl/CMD + S Home Edit Format View Filter…" at bounding box center [797, 316] width 1525 height 568
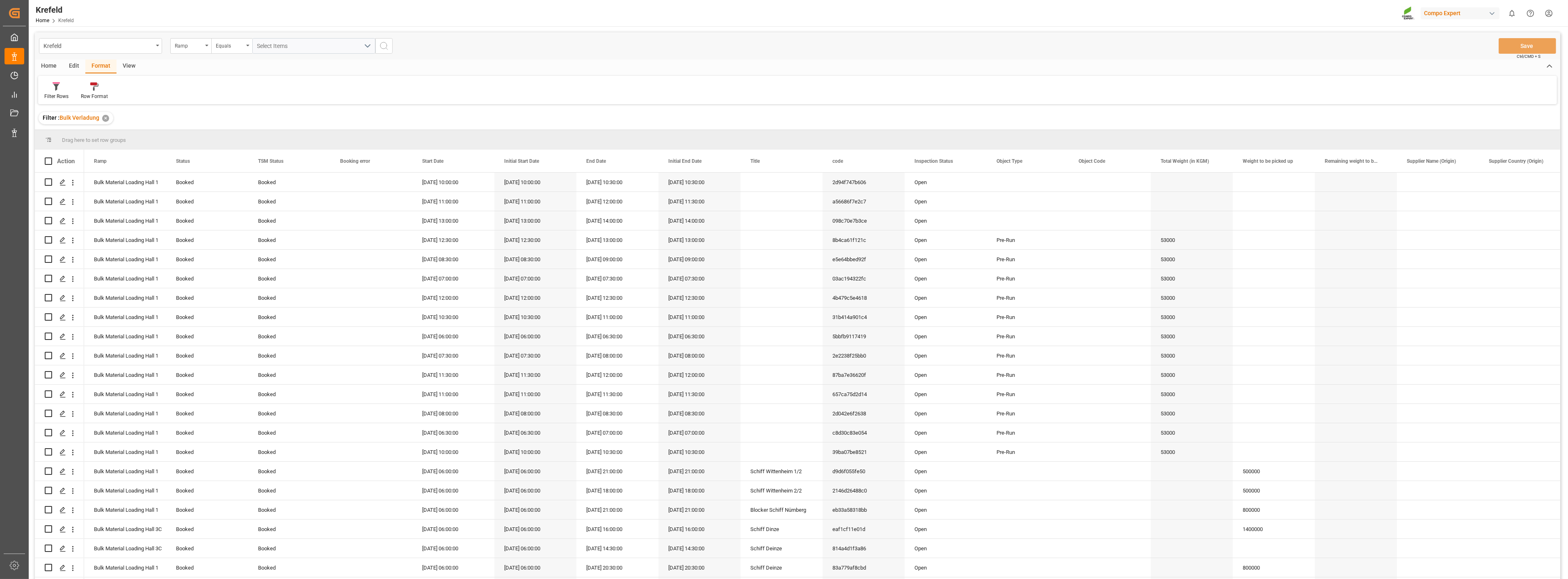
click at [105, 118] on div "✕" at bounding box center [105, 118] width 7 height 7
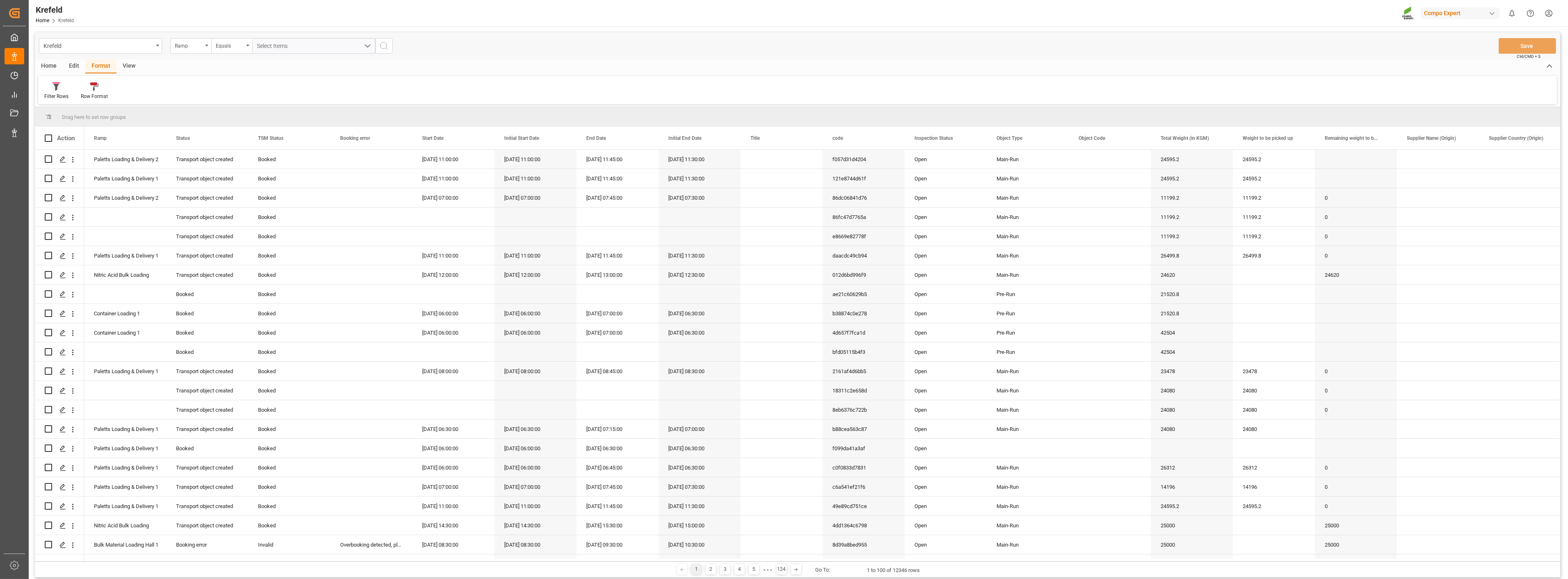
click at [57, 91] on div "Filter Rows" at bounding box center [57, 91] width 37 height 18
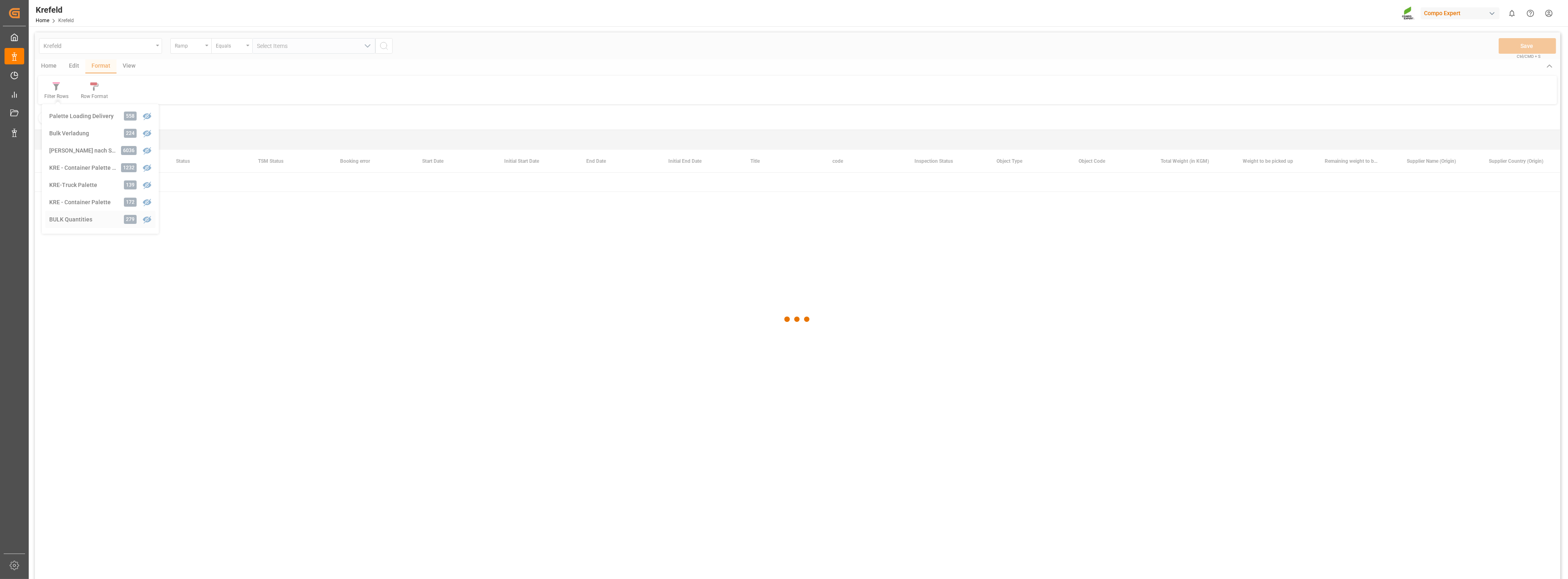
click at [77, 220] on div "Krefeld Ramp Equals Select Items Save Ctrl/CMD + S Home Edit Format View Filter…" at bounding box center [797, 316] width 1525 height 568
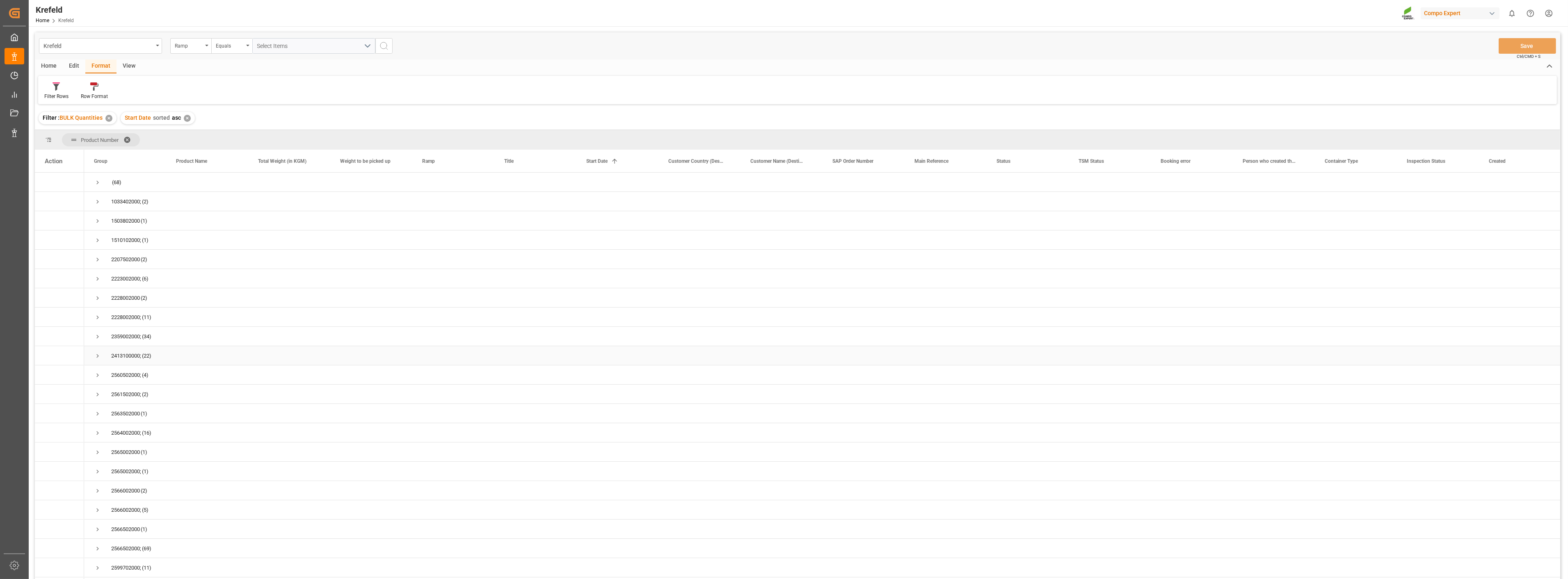
click at [97, 356] on span "Press SPACE to select this row." at bounding box center [97, 356] width 7 height 7
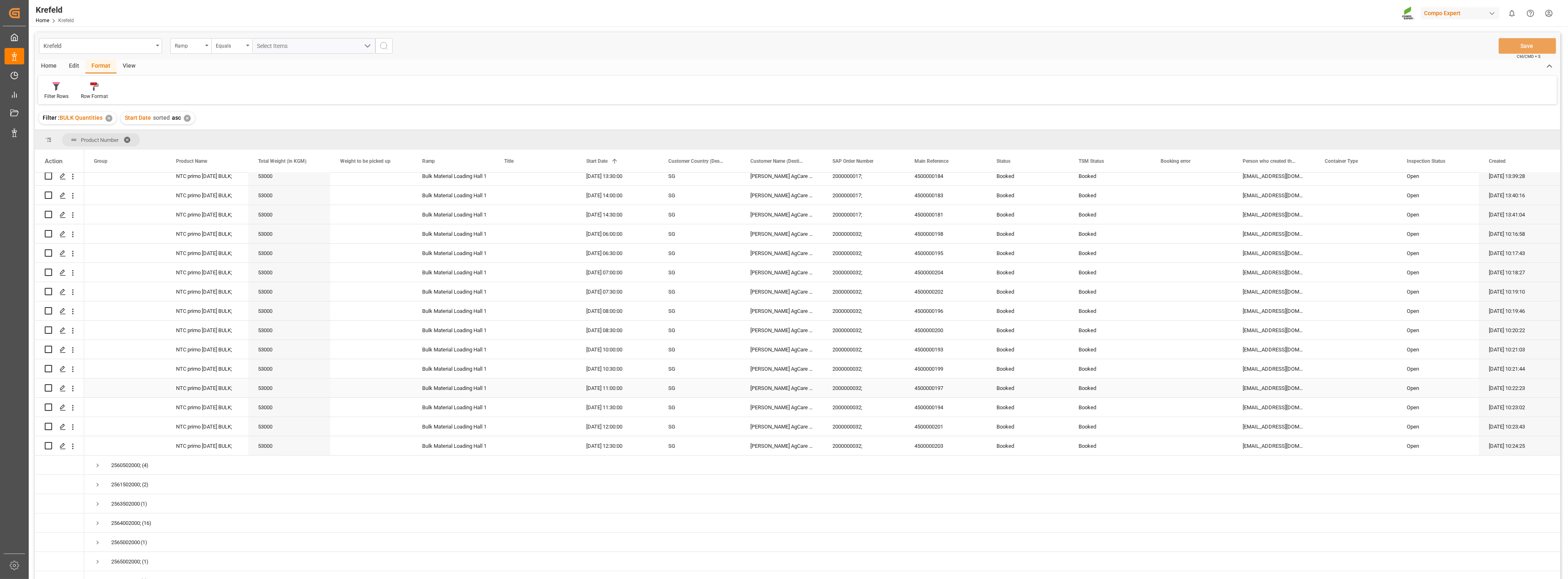
scroll to position [319, 0]
click at [63, 249] on icon "Press SPACE to select this row." at bounding box center [63, 249] width 7 height 7
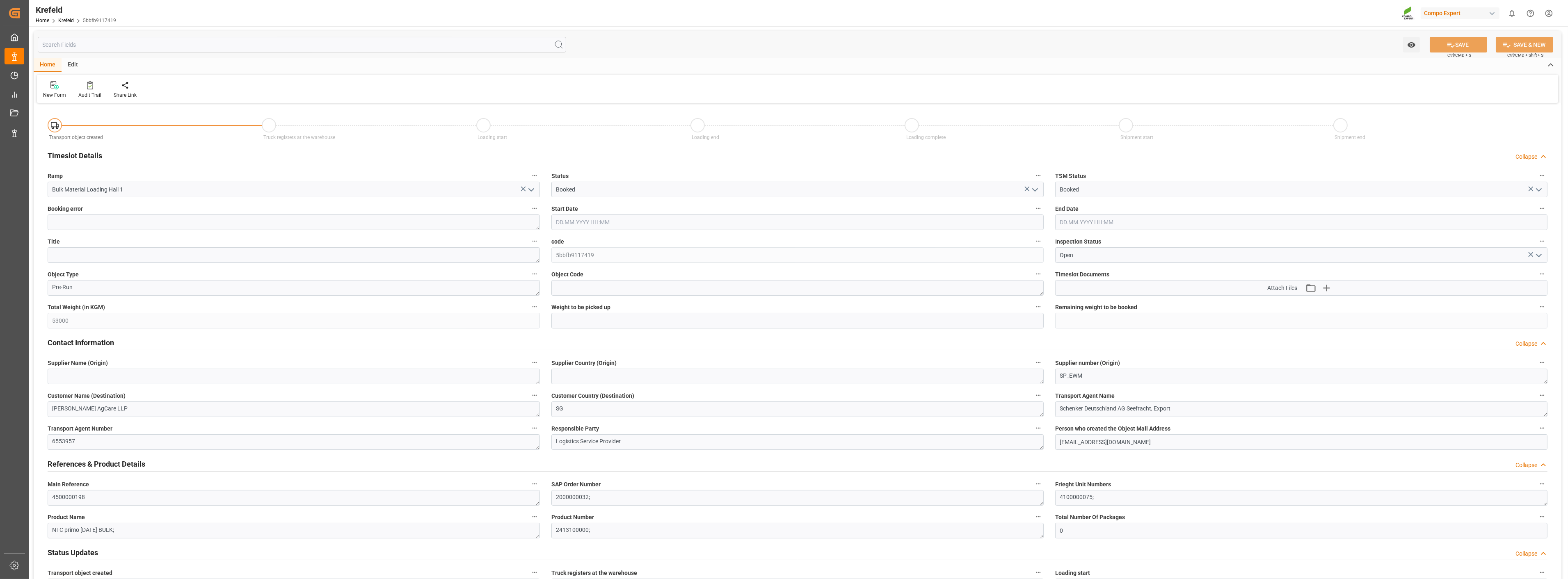
type input "[DATE] 06:00"
type input "[DATE] 06:30"
type input "[DATE] 08:16"
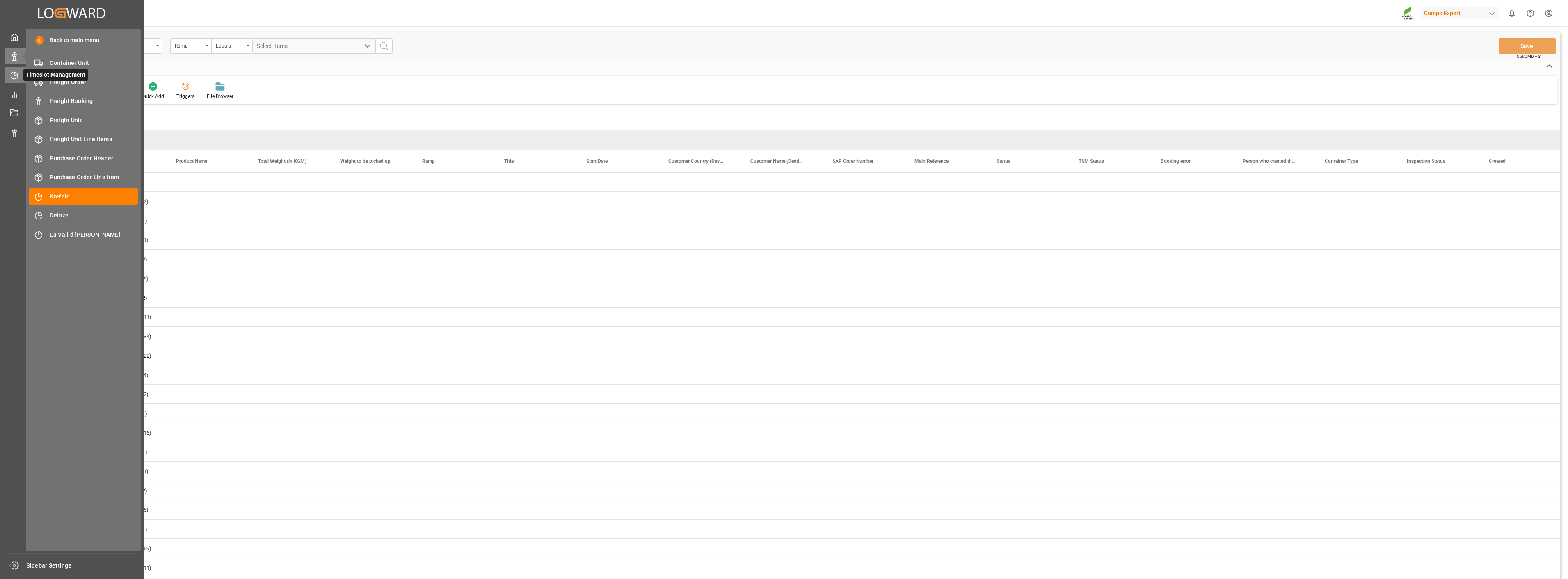
click at [13, 71] on icon at bounding box center [14, 75] width 8 height 8
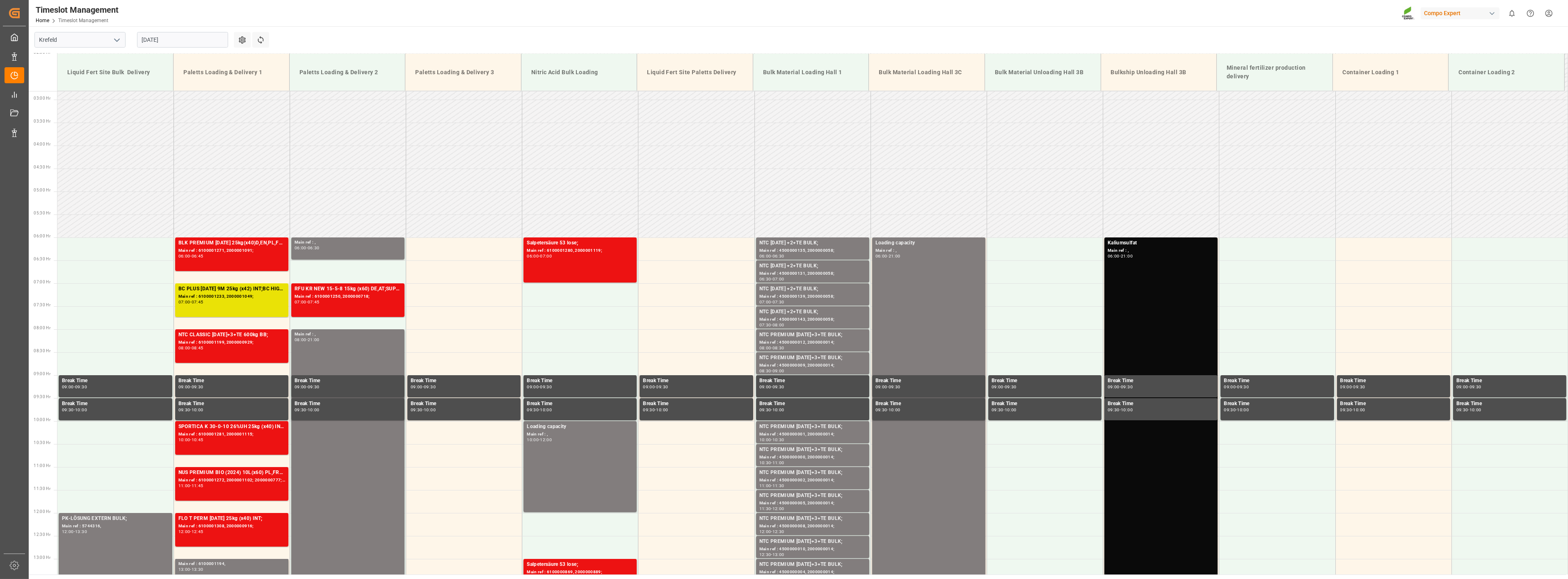
scroll to position [5, 0]
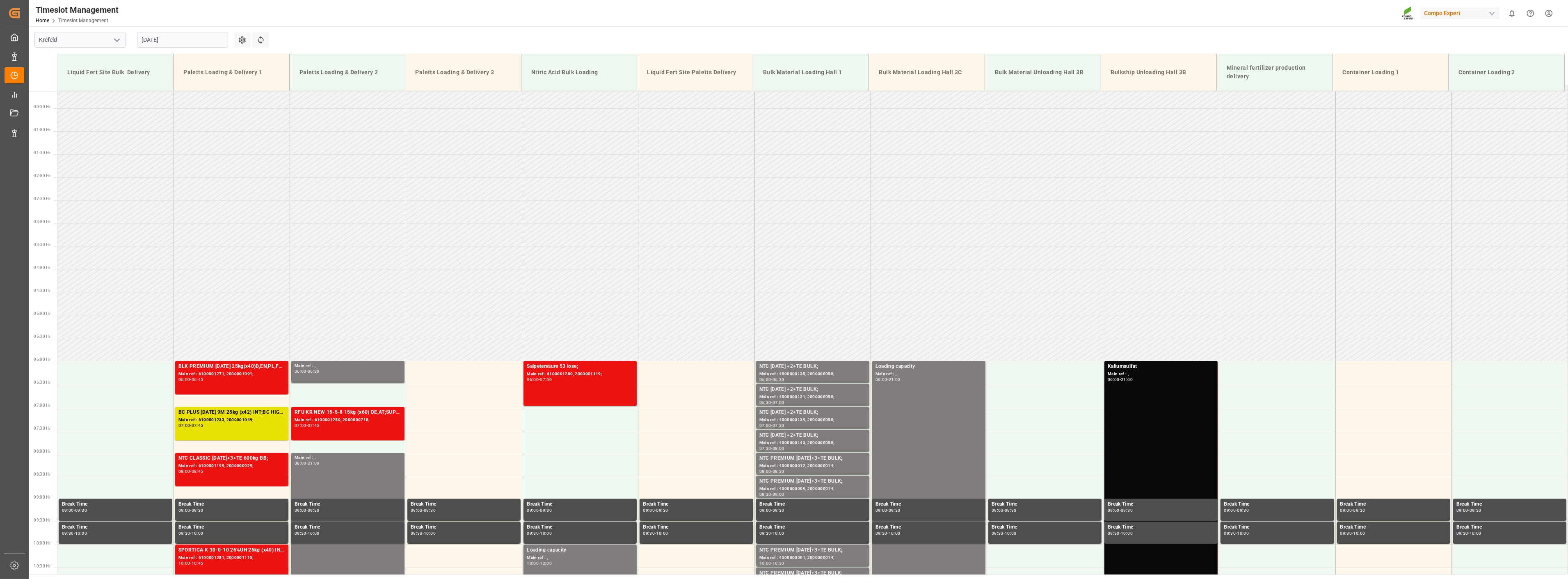
click at [194, 38] on input "[DATE]" at bounding box center [183, 40] width 91 height 16
click at [149, 140] on div "18" at bounding box center [148, 137] width 10 height 10
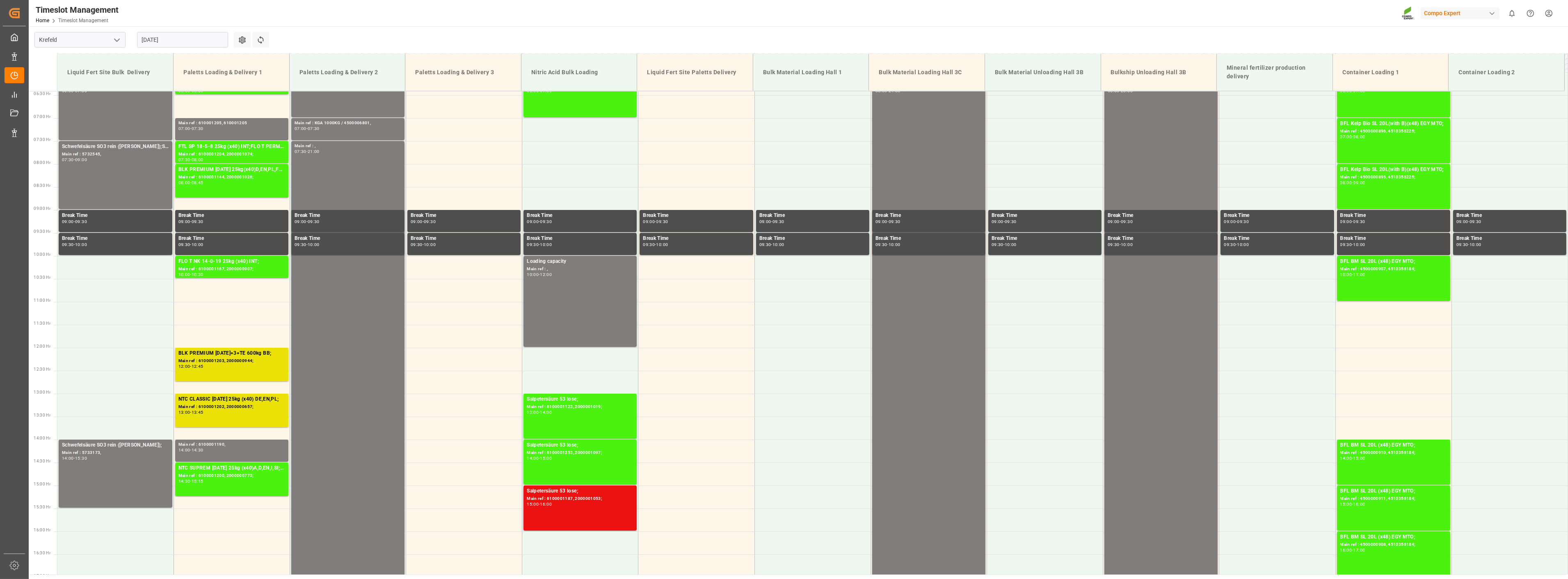
scroll to position [325, 0]
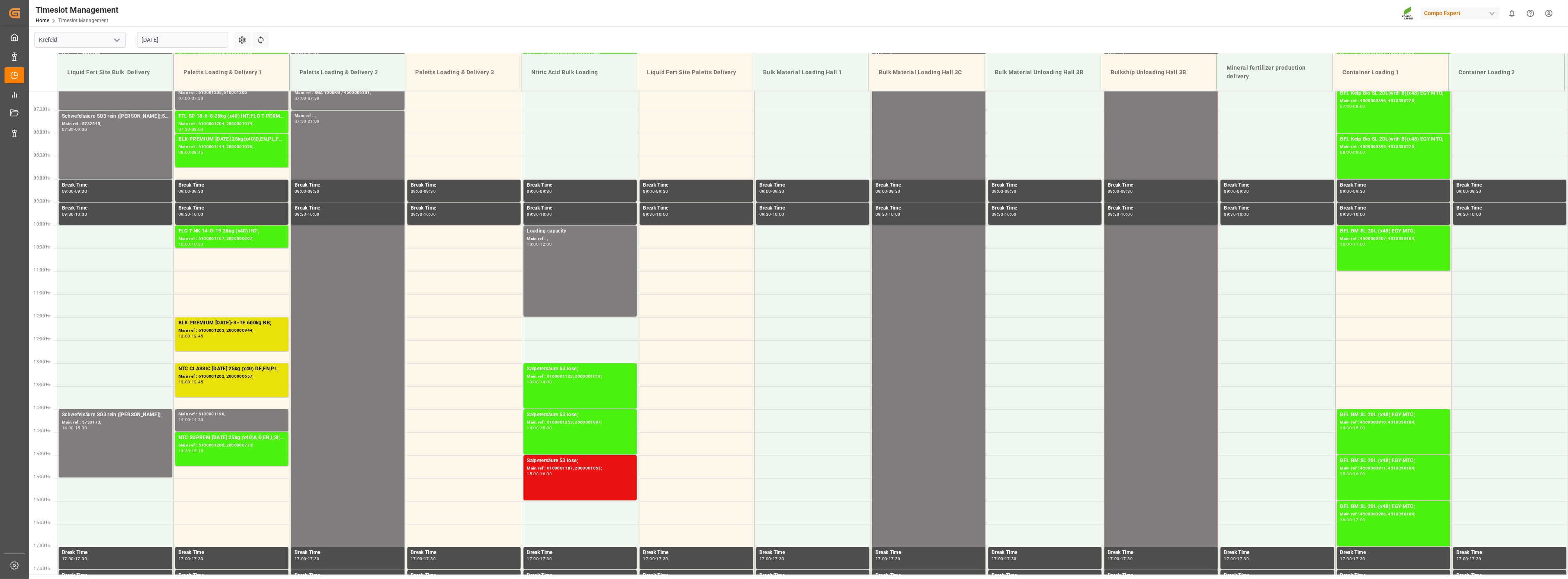
click at [188, 44] on input "[DATE]" at bounding box center [183, 40] width 91 height 16
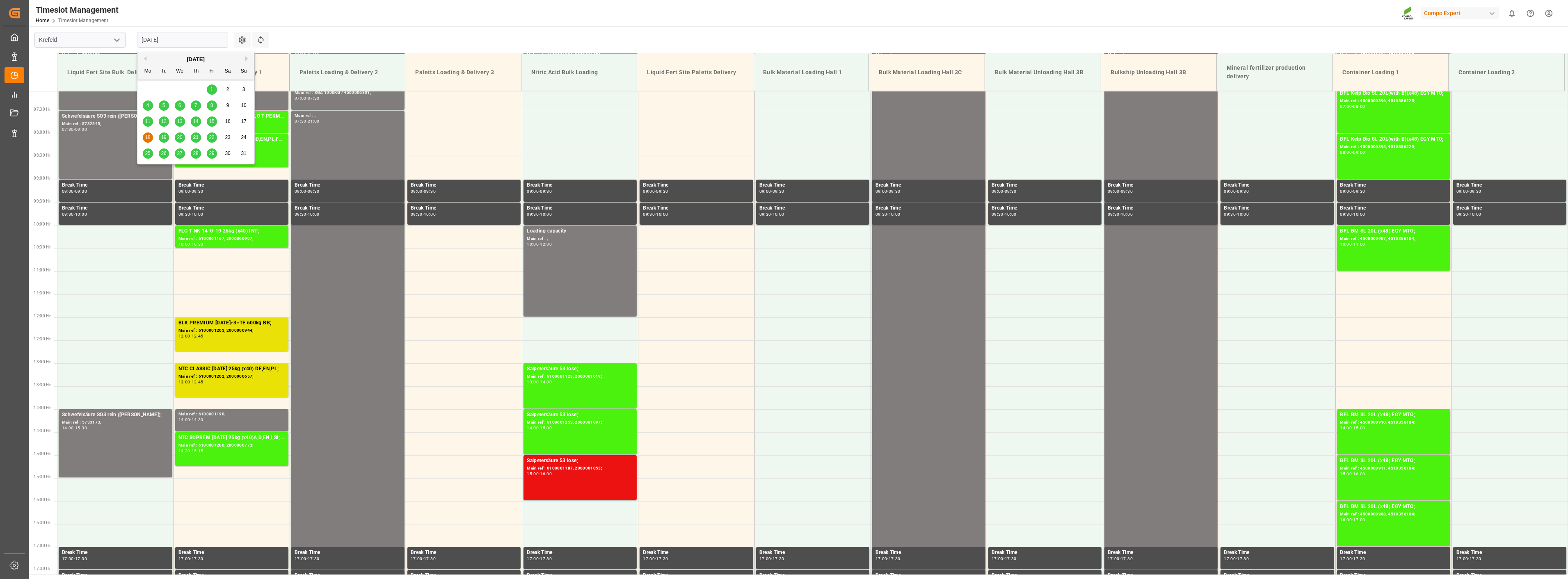
click at [164, 138] on span "19" at bounding box center [163, 137] width 5 height 5
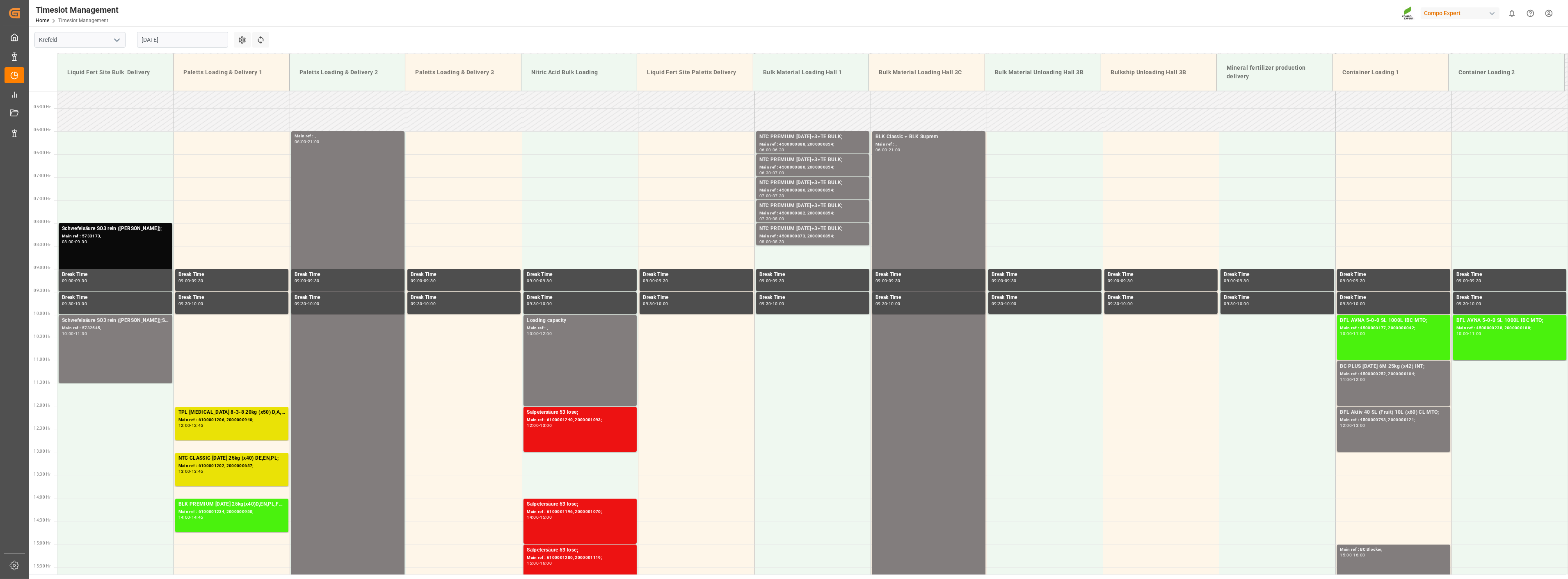
scroll to position [234, 0]
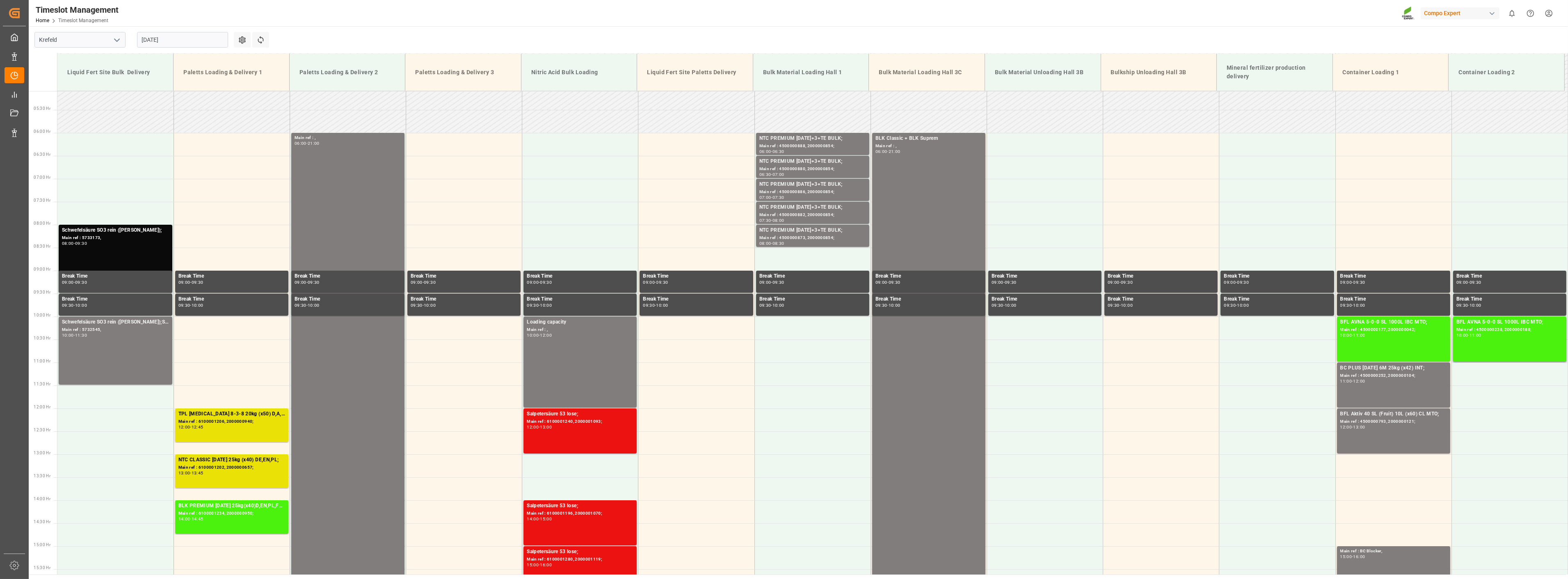
click at [187, 40] on input "[DATE]" at bounding box center [183, 40] width 91 height 16
click at [178, 139] on span "20" at bounding box center [179, 137] width 5 height 5
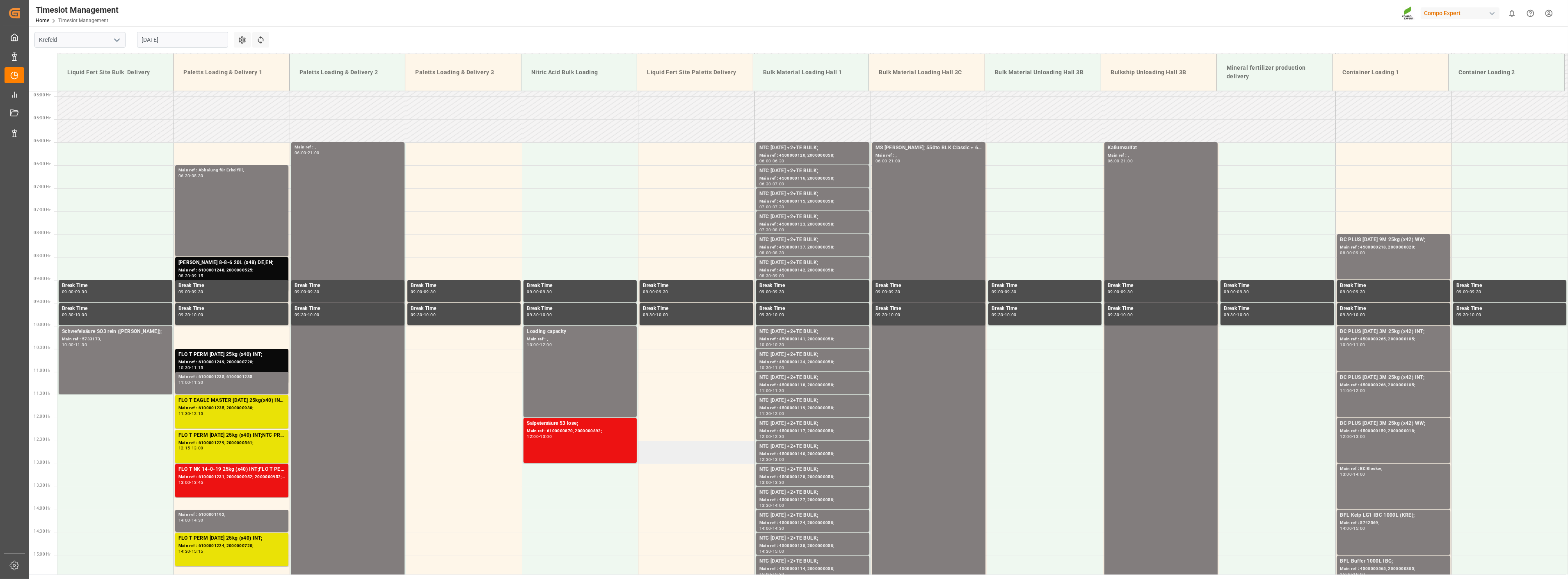
scroll to position [188, 0]
